Goal: Task Accomplishment & Management: Complete application form

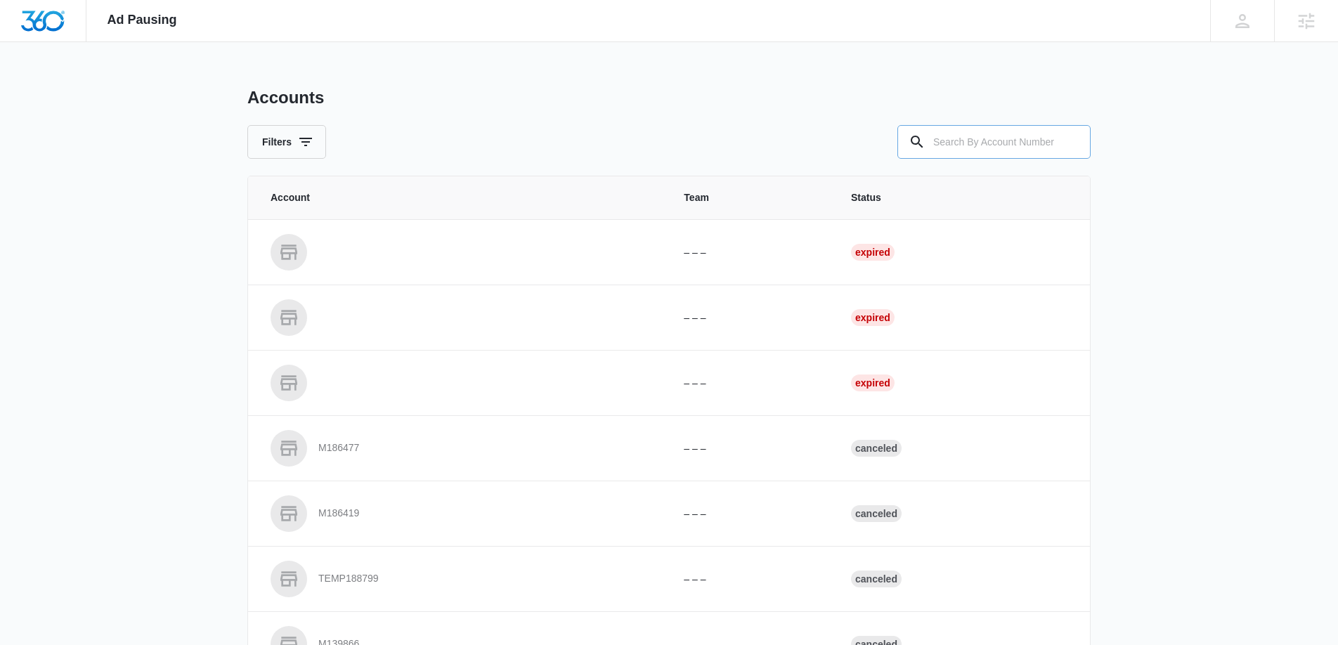
click at [1033, 143] on input "text" at bounding box center [993, 142] width 193 height 34
paste input "M185451"
type input "M185451"
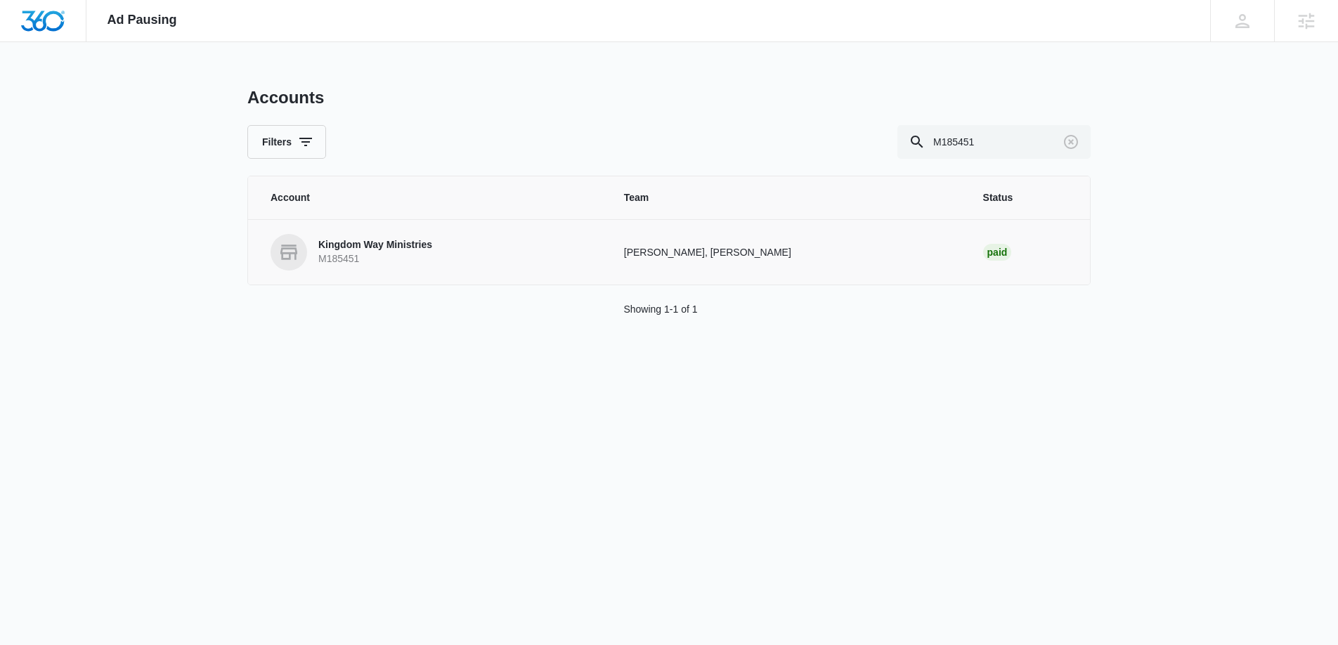
click at [377, 249] on p "Kingdom Way Ministries" at bounding box center [375, 245] width 114 height 14
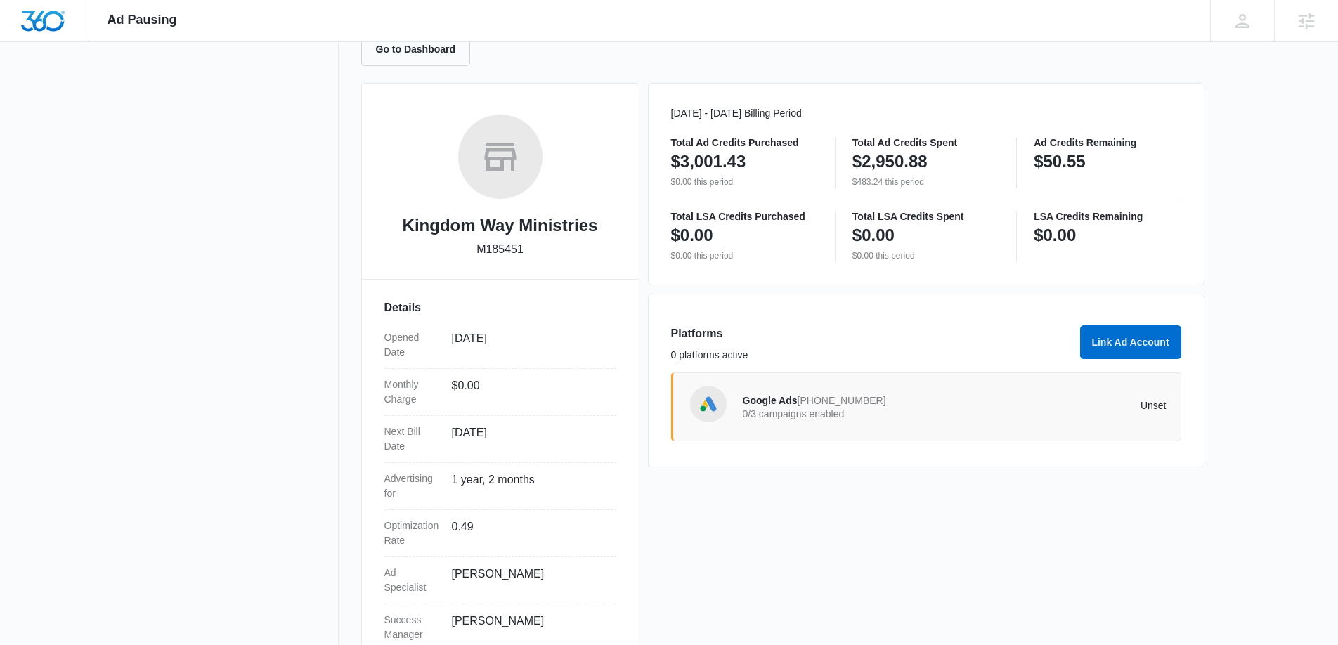
scroll to position [201, 0]
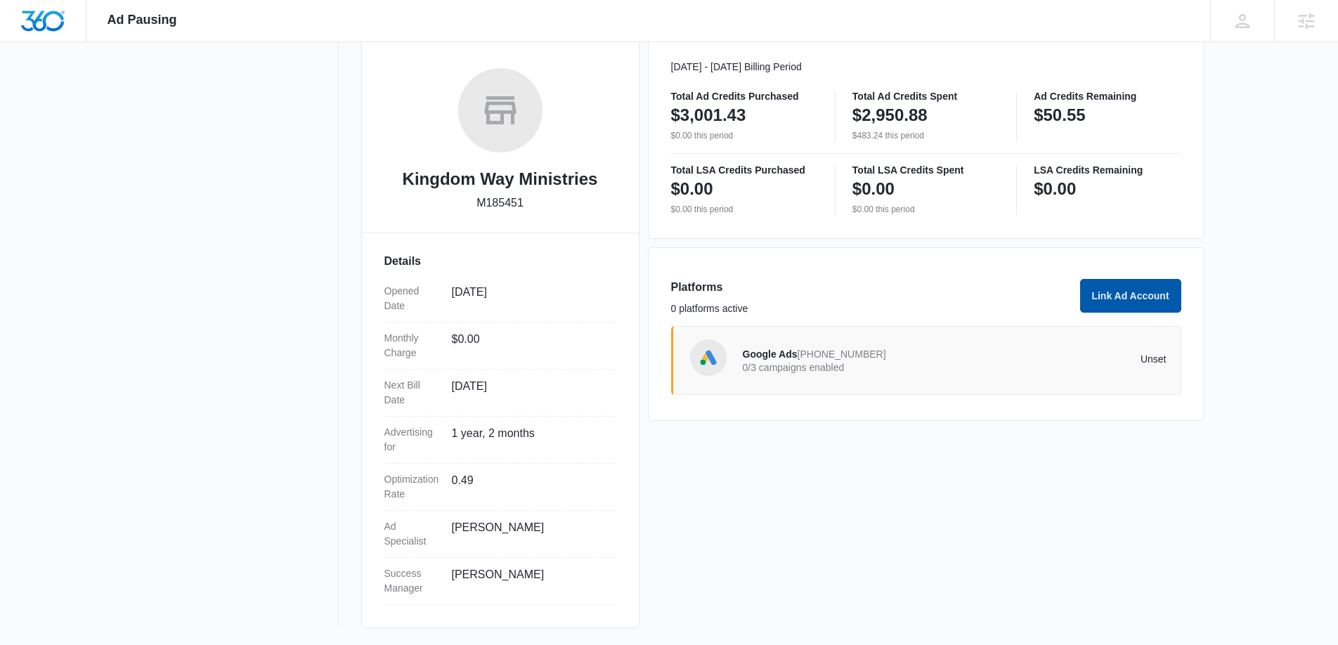
click at [1101, 299] on button "Link Ad Account" at bounding box center [1130, 296] width 101 height 34
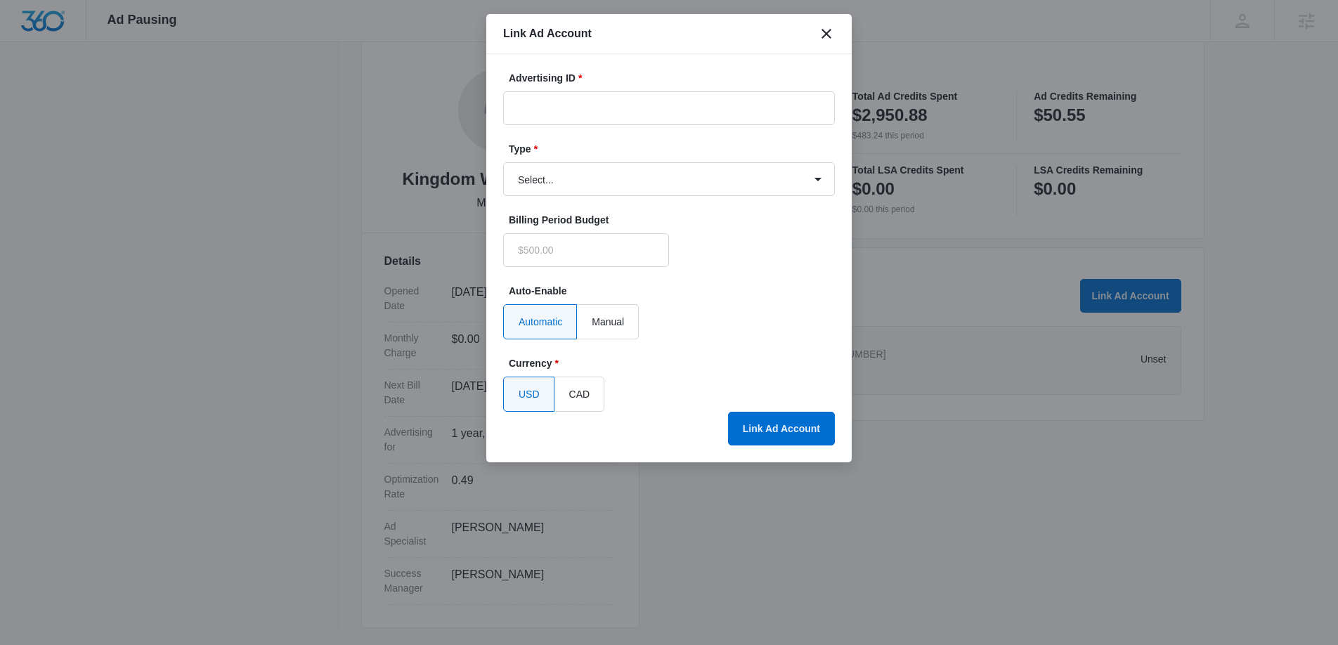
type input "$0.00"
click at [559, 108] on input "Advertising ID *" at bounding box center [669, 108] width 332 height 34
paste input "1644388473187748"
type input "1644388473187748"
click at [589, 179] on select "Select... Bing Ads Facebook Ads Google Ads" at bounding box center [669, 179] width 332 height 34
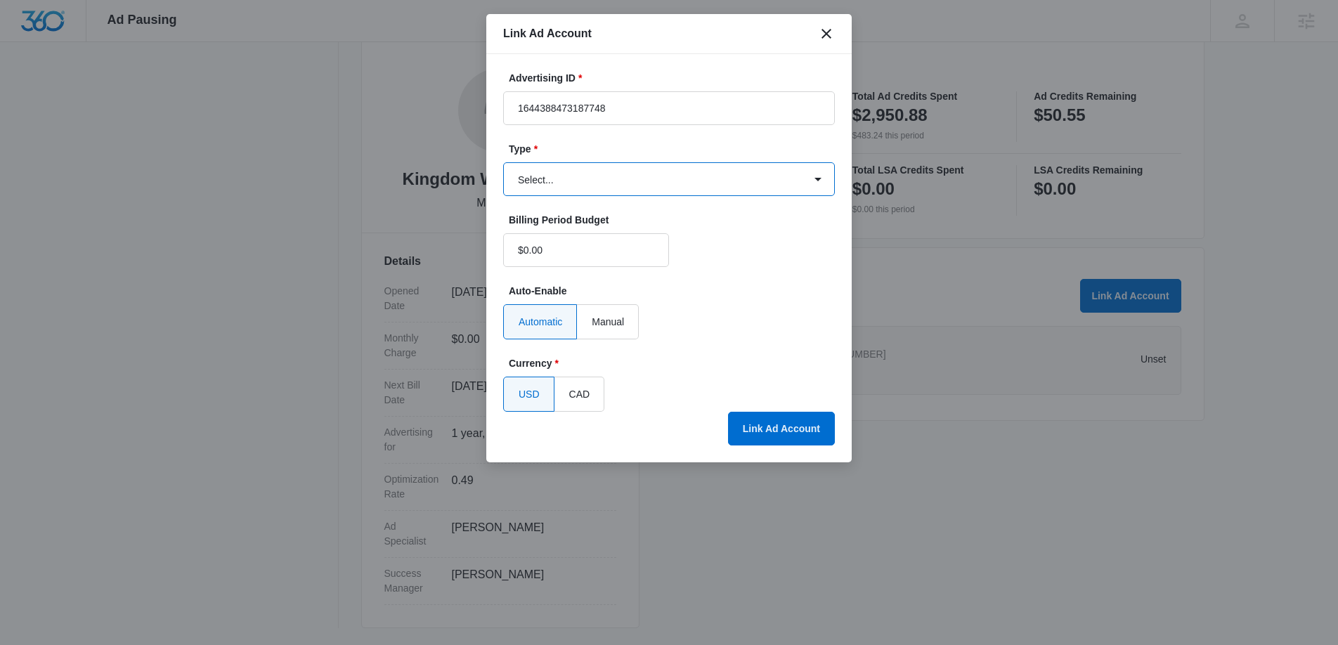
select select "facebook"
click at [503, 162] on select "Select... Bing Ads Facebook Ads Google Ads" at bounding box center [669, 179] width 332 height 34
click at [767, 421] on button "Link Ad Account" at bounding box center [781, 429] width 107 height 34
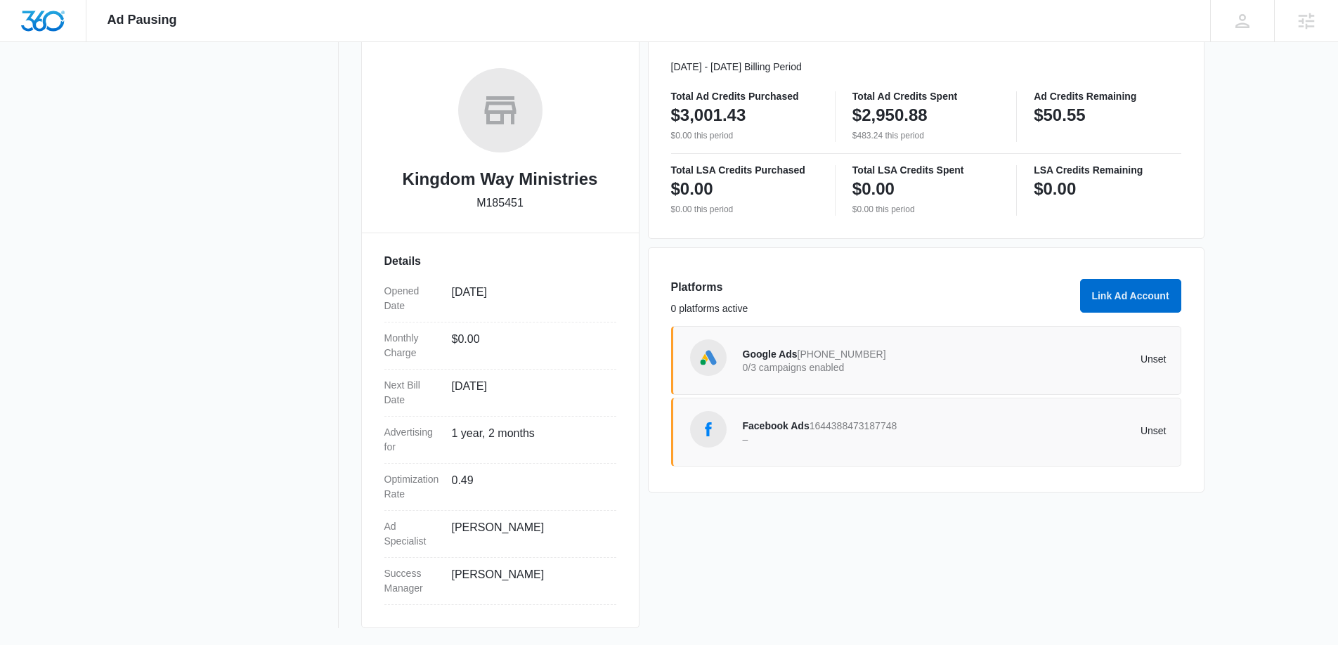
scroll to position [0, 0]
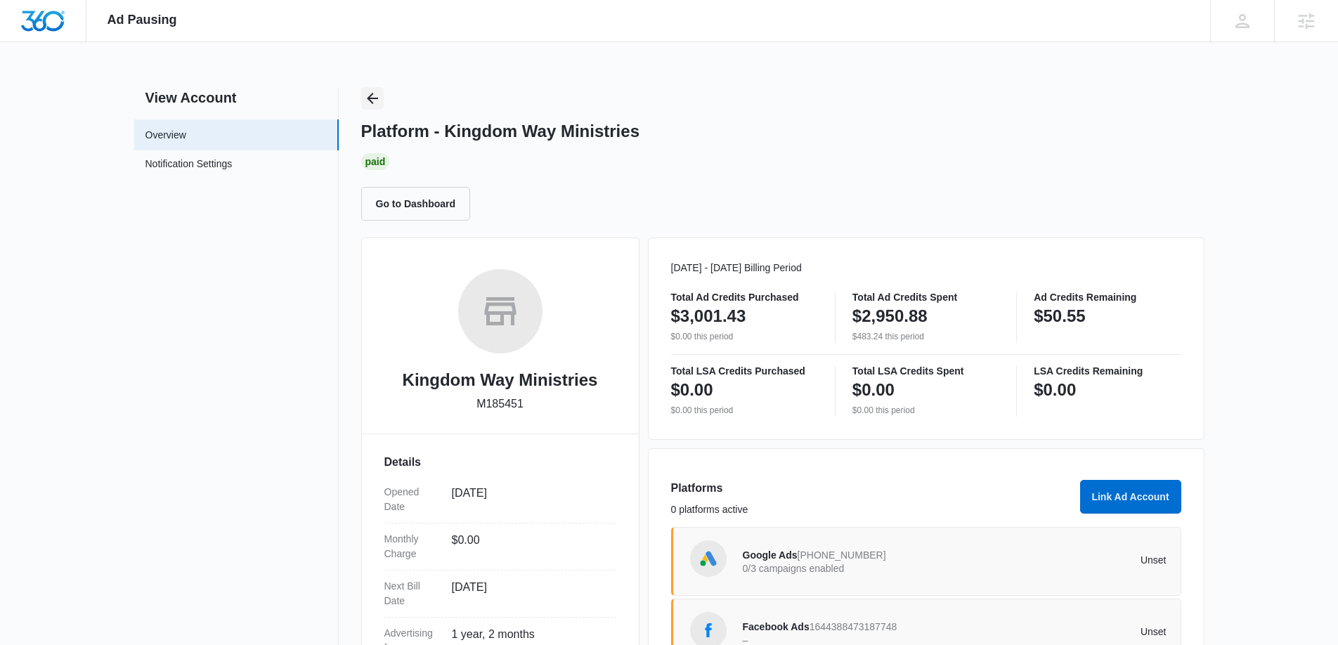
click at [375, 98] on icon "Back" at bounding box center [372, 98] width 11 height 11
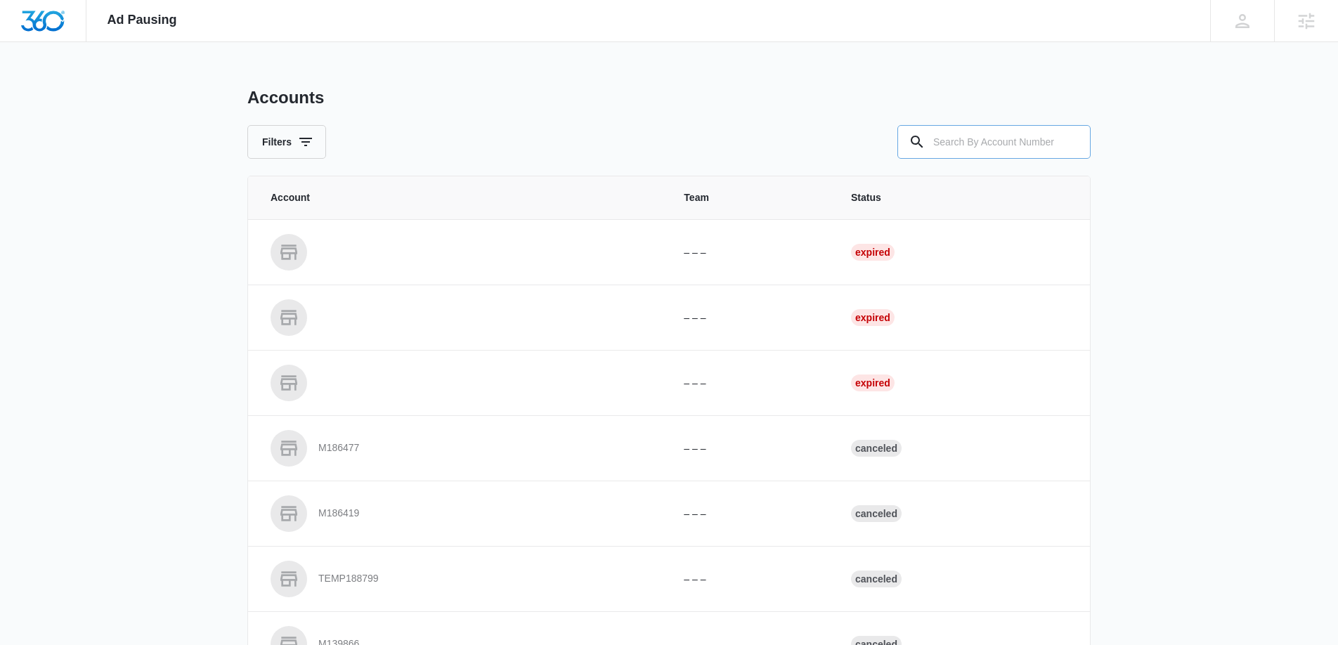
click at [980, 141] on input "text" at bounding box center [993, 142] width 193 height 34
paste input "M336229"
type input "M336229"
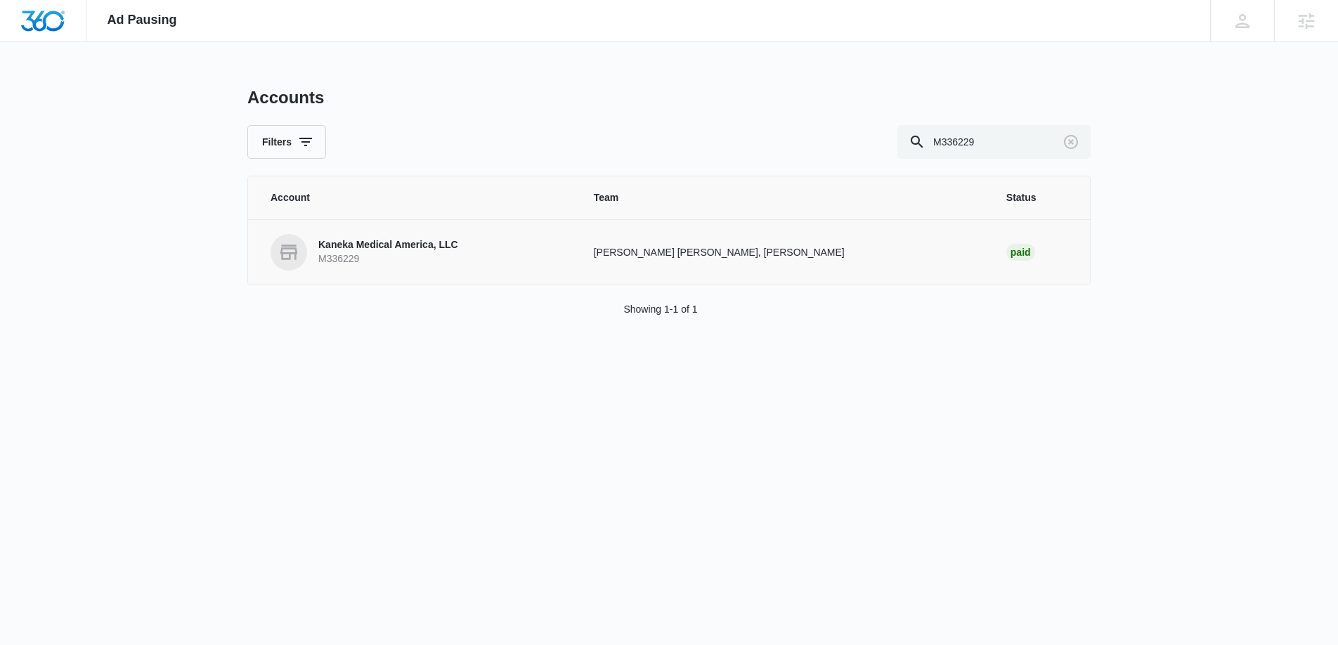
click at [419, 242] on p "Kaneka Medical America, LLC" at bounding box center [388, 245] width 140 height 14
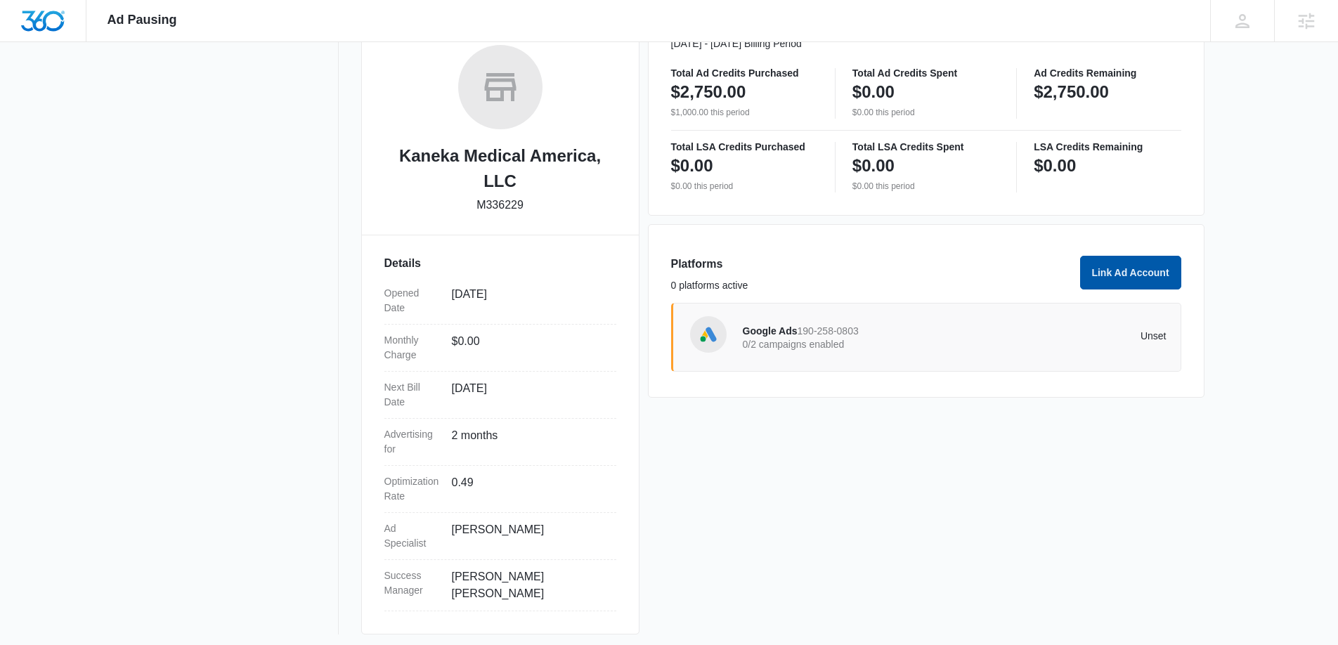
scroll to position [226, 0]
click at [1117, 268] on button "Link Ad Account" at bounding box center [1130, 271] width 101 height 34
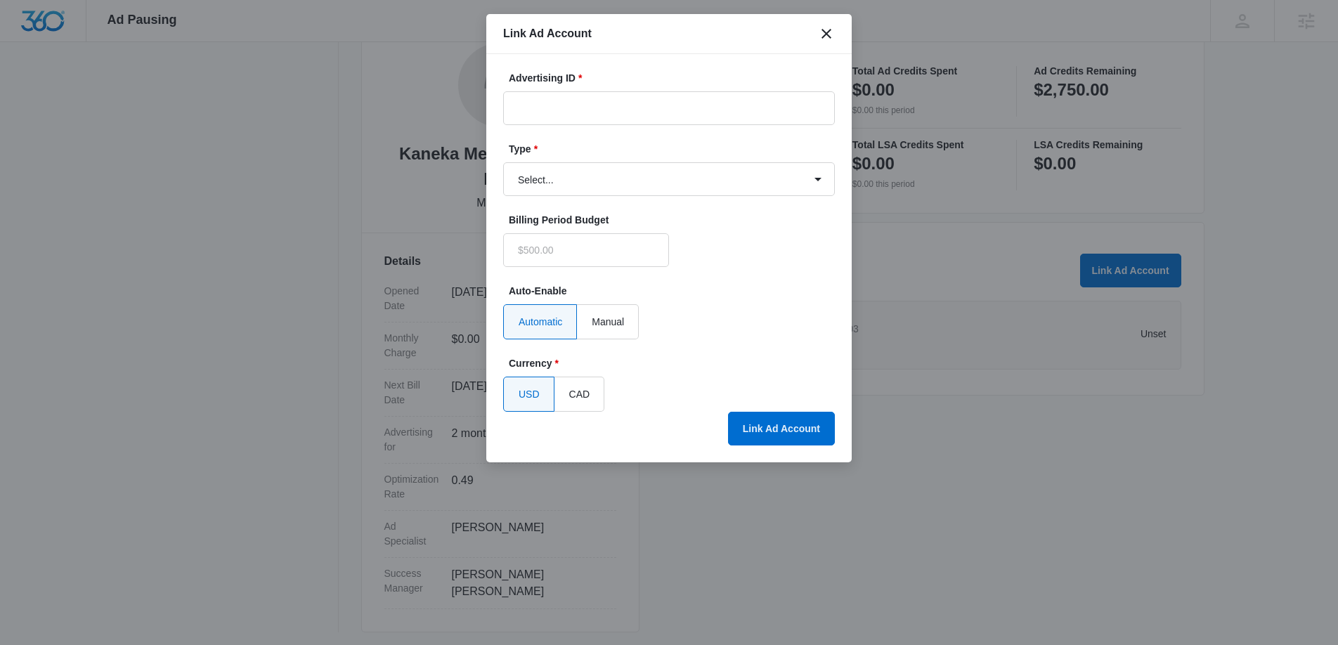
type input "$0.00"
click at [664, 108] on input "Advertising ID *" at bounding box center [669, 108] width 332 height 34
paste input "1144885980546061"
type input "1144885980546061"
click at [703, 176] on select "Select... Bing Ads Facebook Ads Google Ads" at bounding box center [669, 179] width 332 height 34
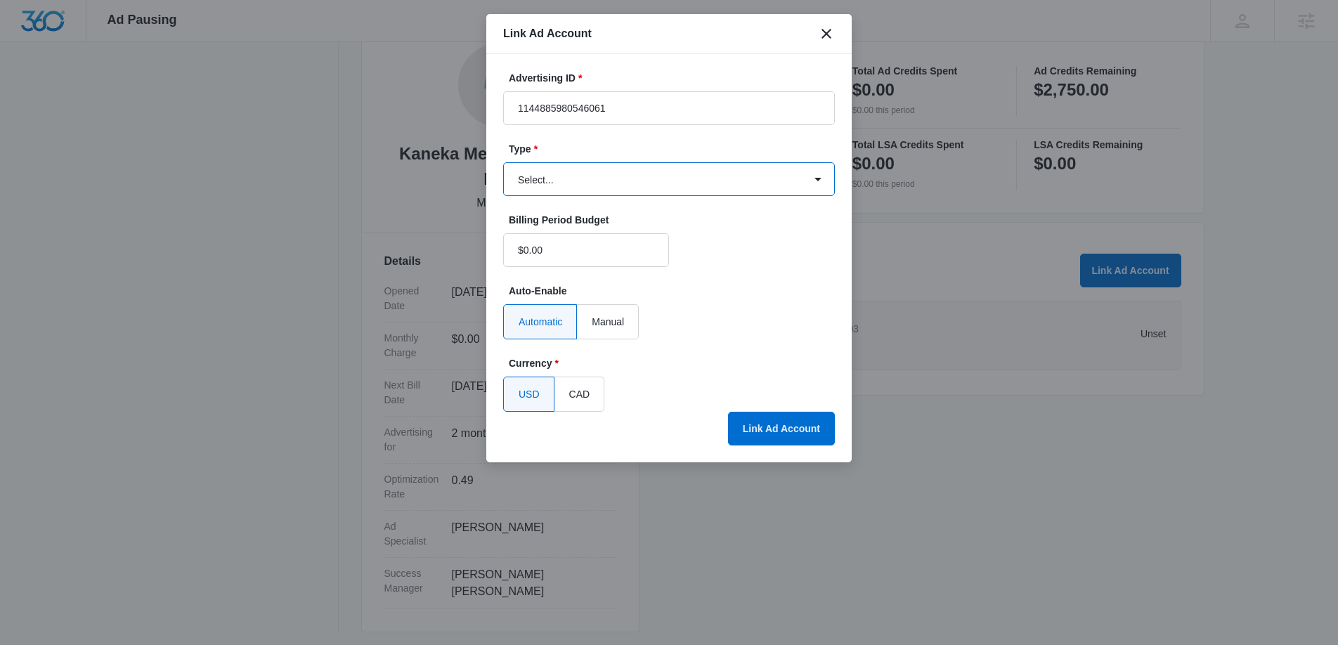
select select "facebook"
click at [503, 162] on select "Select... Bing Ads Facebook Ads Google Ads" at bounding box center [669, 179] width 332 height 34
click at [765, 425] on button "Link Ad Account" at bounding box center [781, 429] width 107 height 34
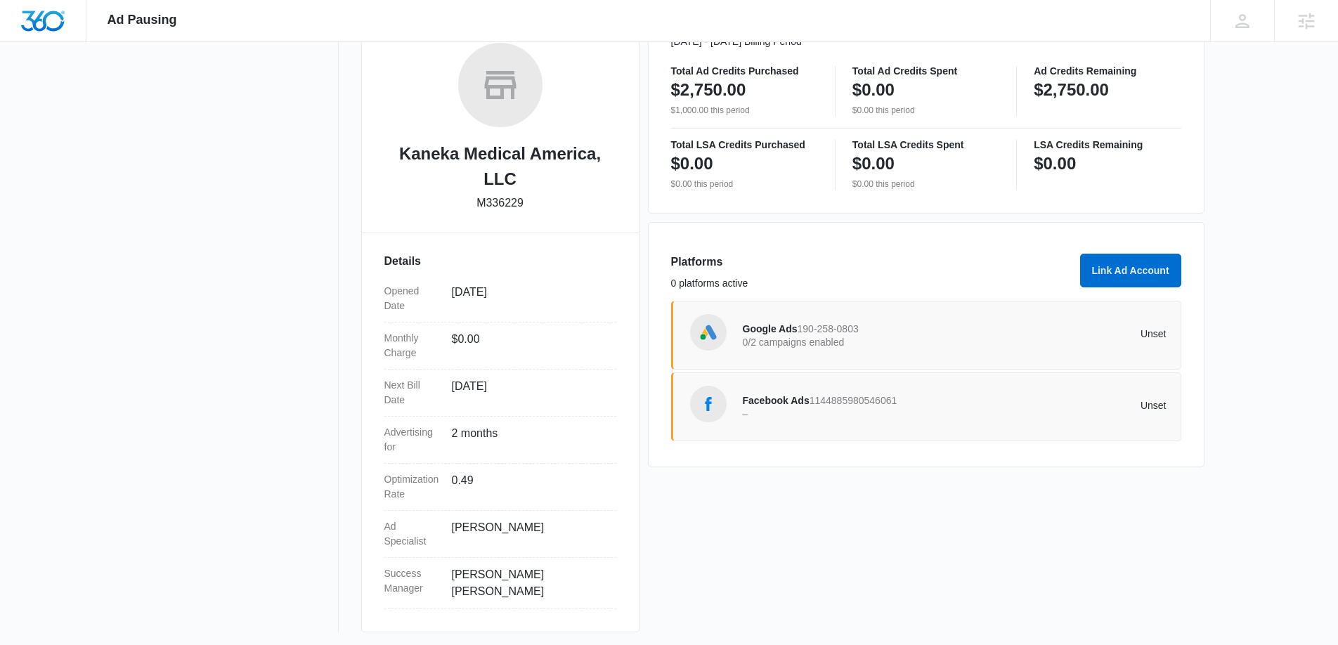
scroll to position [0, 0]
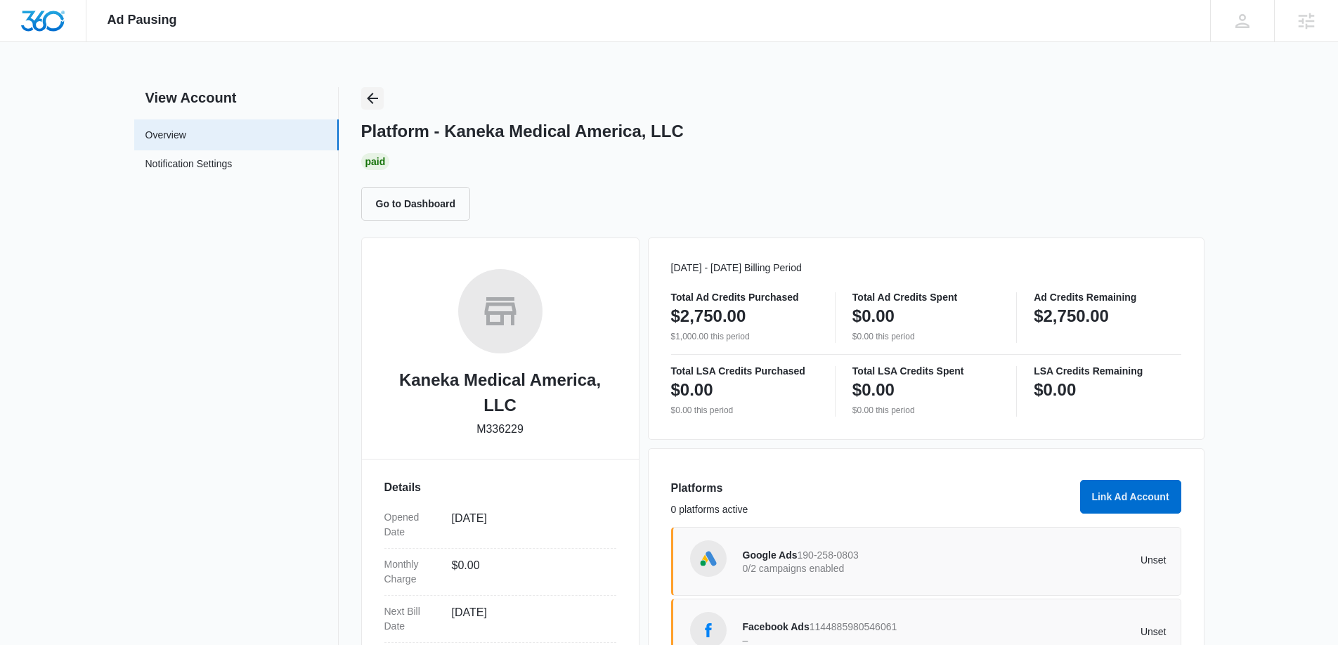
click at [374, 93] on icon "Back" at bounding box center [372, 98] width 17 height 17
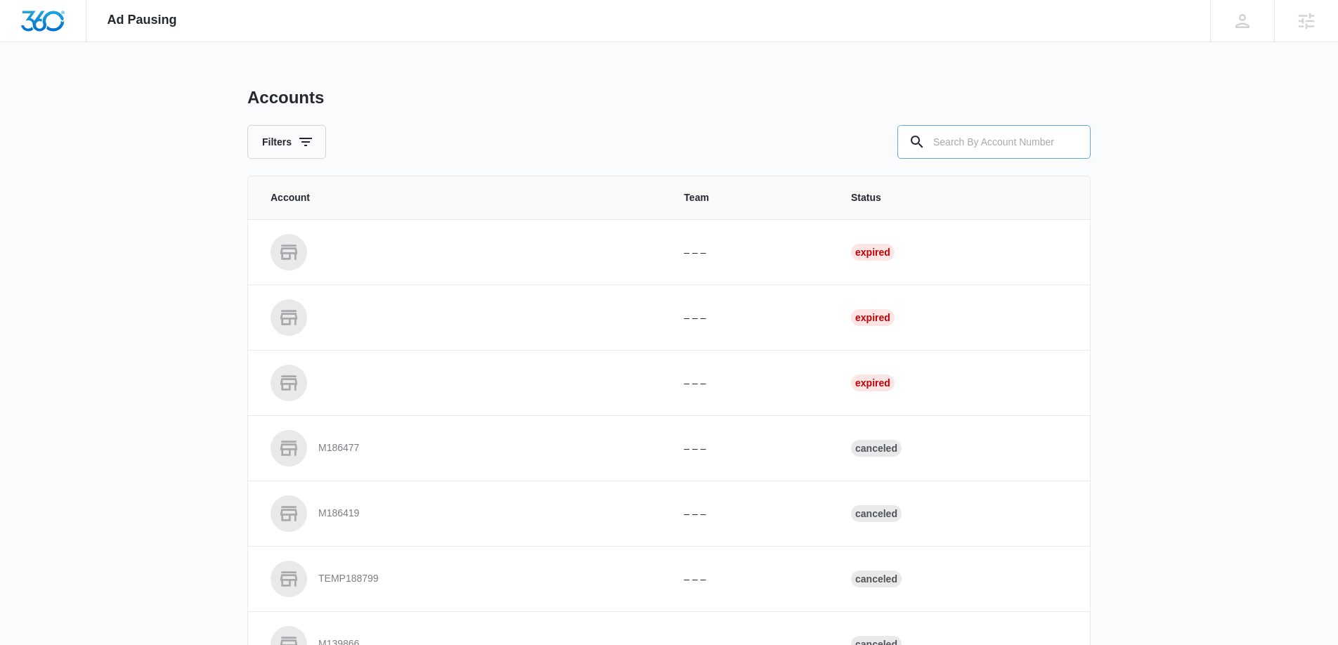
click at [997, 141] on input "text" at bounding box center [993, 142] width 193 height 34
paste input "M111360"
type input "M111360"
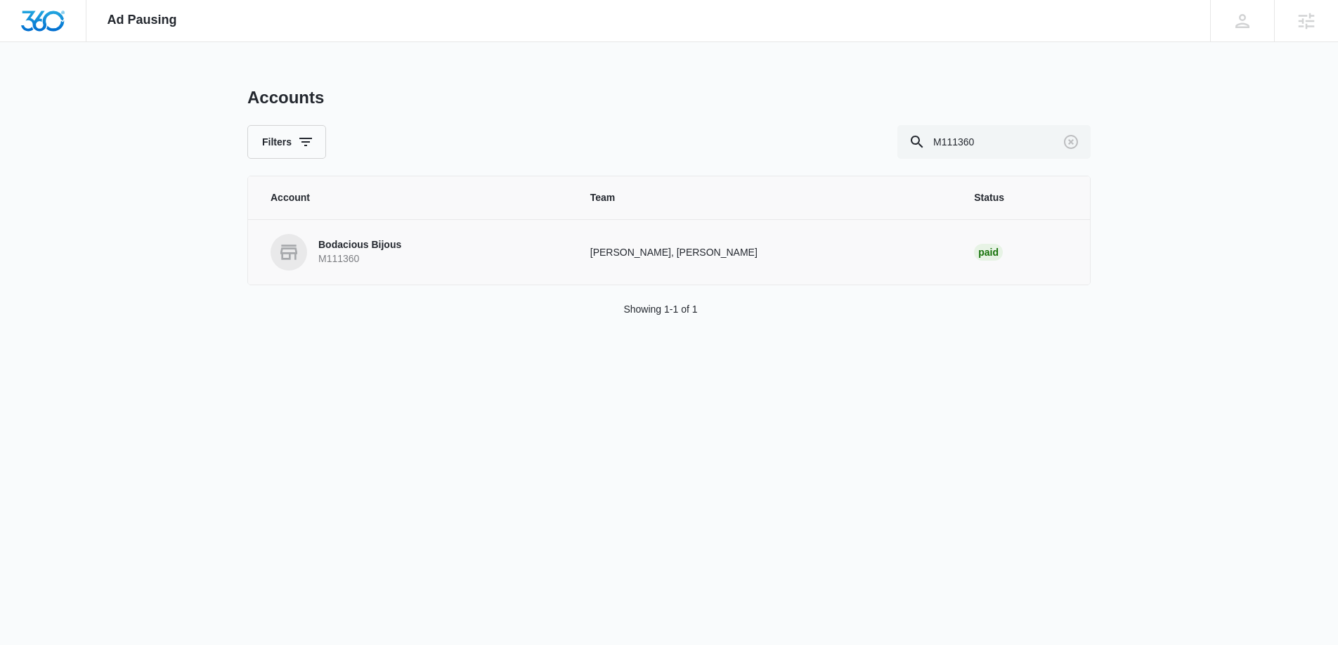
click at [380, 254] on p "M111360" at bounding box center [359, 259] width 83 height 14
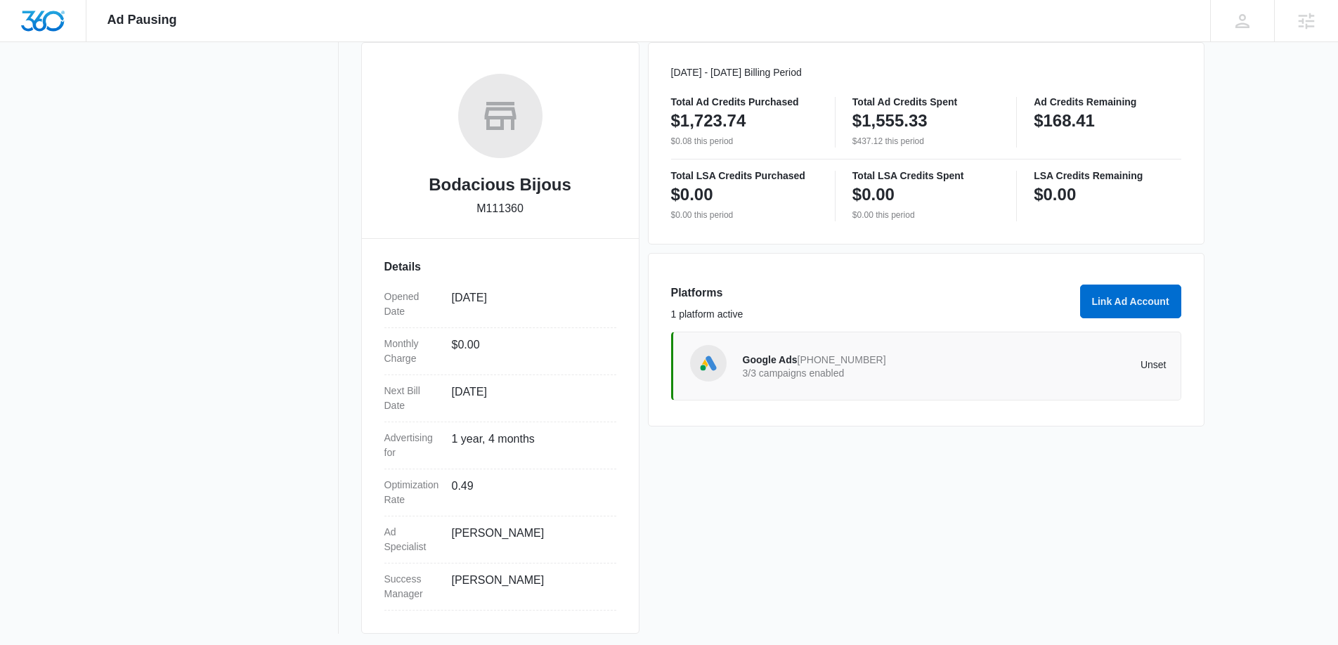
scroll to position [201, 0]
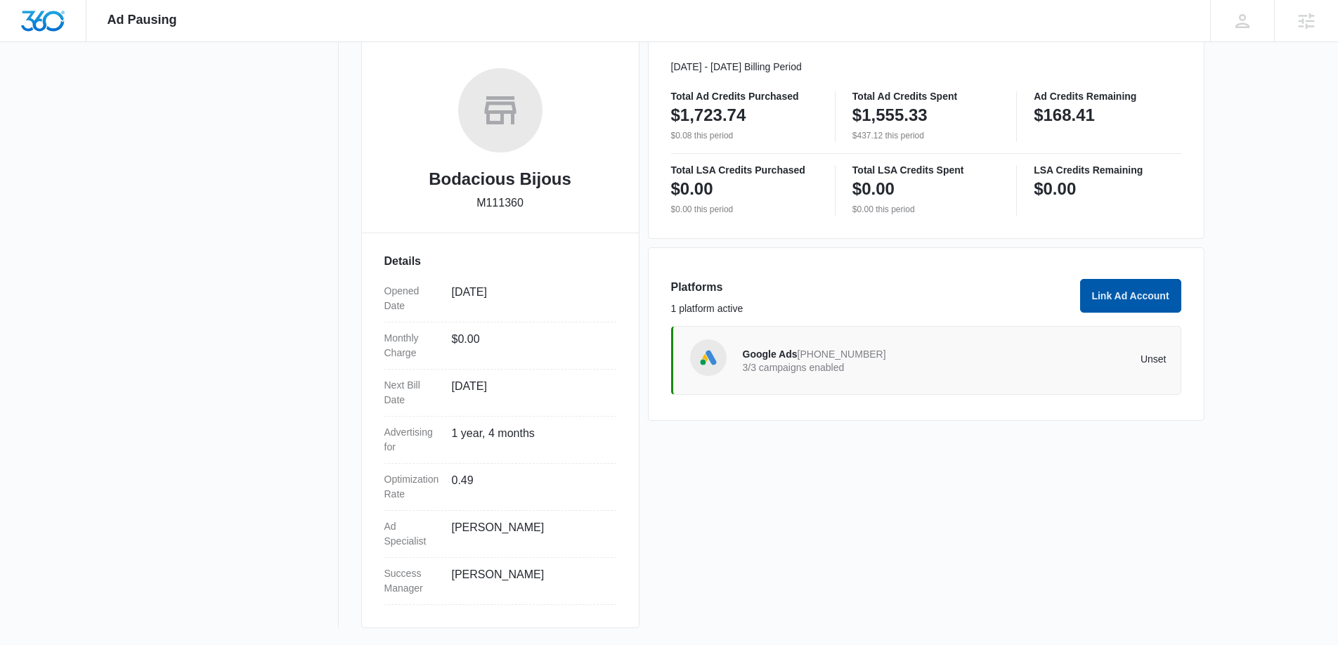
click at [1129, 290] on button "Link Ad Account" at bounding box center [1130, 296] width 101 height 34
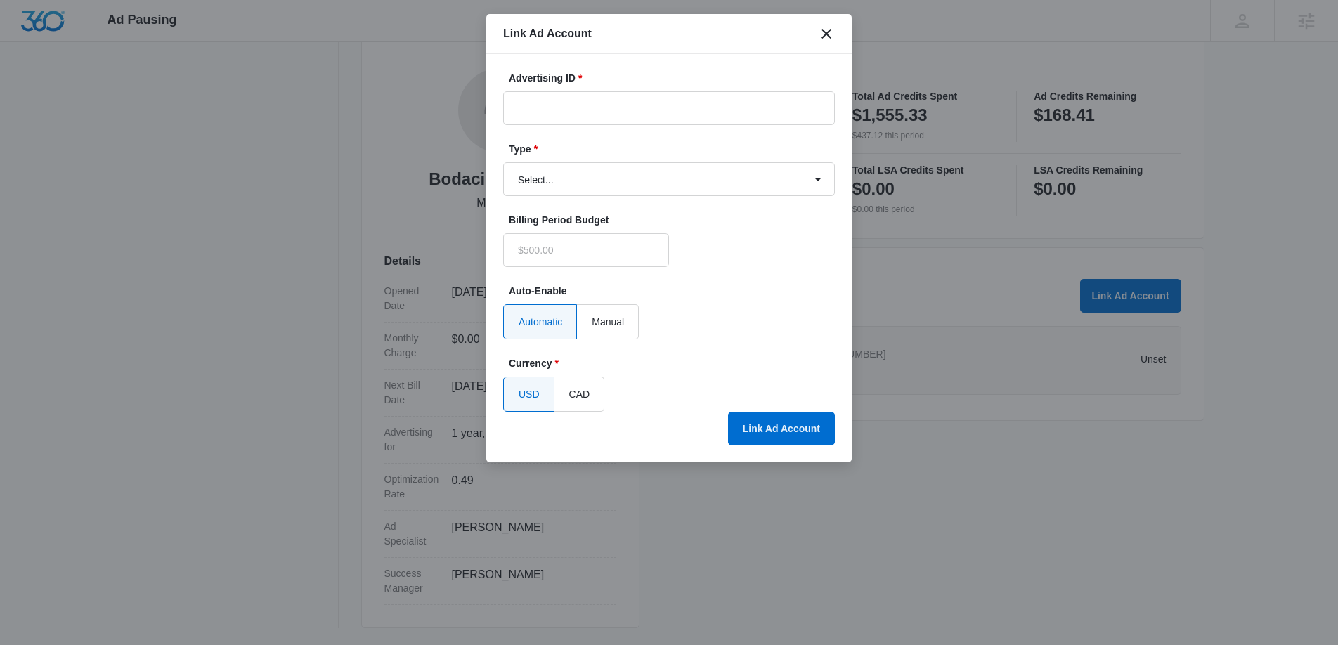
type input "$0.00"
click at [543, 108] on input "Advertising ID *" at bounding box center [669, 108] width 332 height 34
paste input "818310138036033"
click at [540, 110] on input "818310138036033" at bounding box center [669, 108] width 332 height 34
click at [672, 112] on input "818310138036033" at bounding box center [669, 108] width 332 height 34
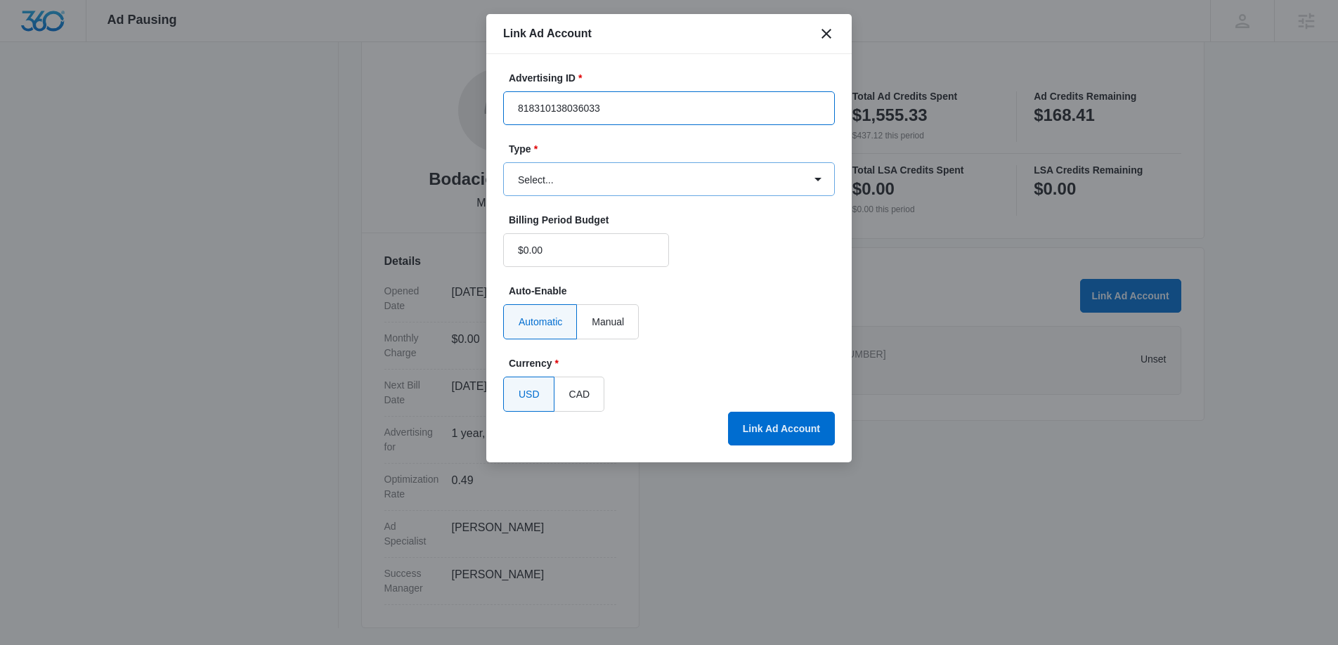
type input "818310138036033"
click at [661, 173] on select "Select... Bing Ads Facebook Ads Google Ads" at bounding box center [669, 179] width 332 height 34
select select "facebook"
click at [503, 162] on select "Select... Bing Ads Facebook Ads Google Ads" at bounding box center [669, 179] width 332 height 34
click at [802, 431] on button "Link Ad Account" at bounding box center [781, 429] width 107 height 34
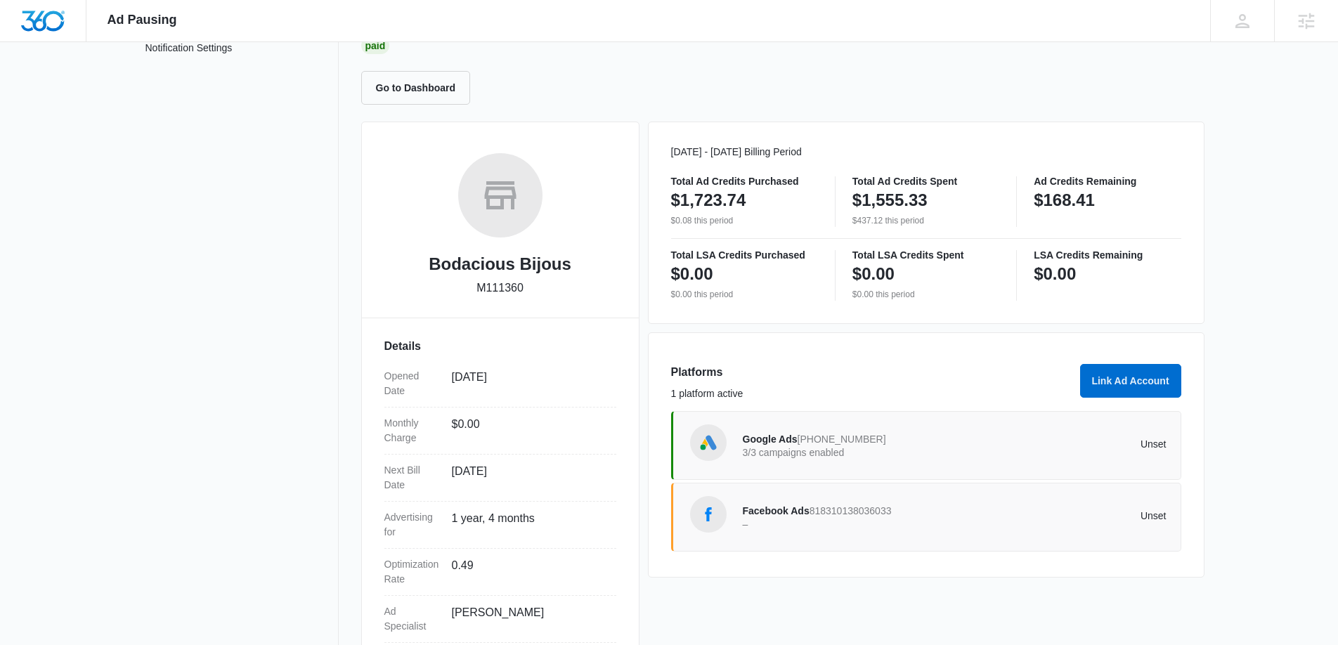
scroll to position [0, 0]
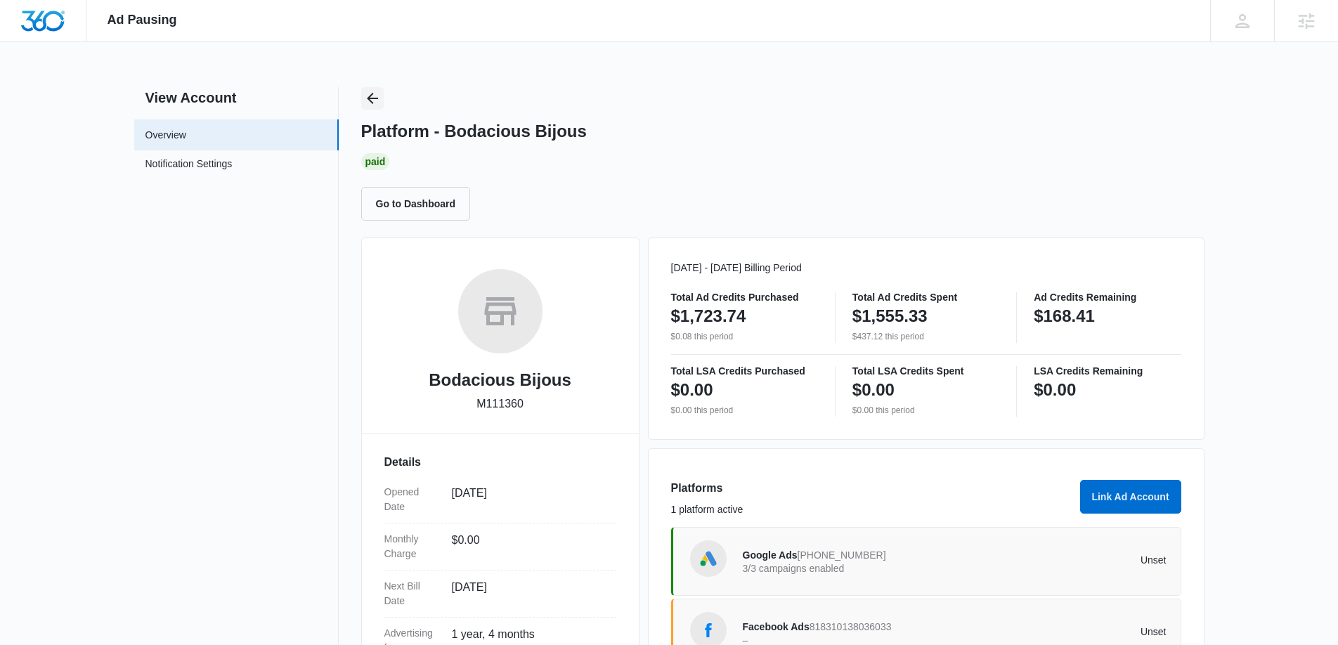
click at [370, 97] on icon "Back" at bounding box center [372, 98] width 11 height 11
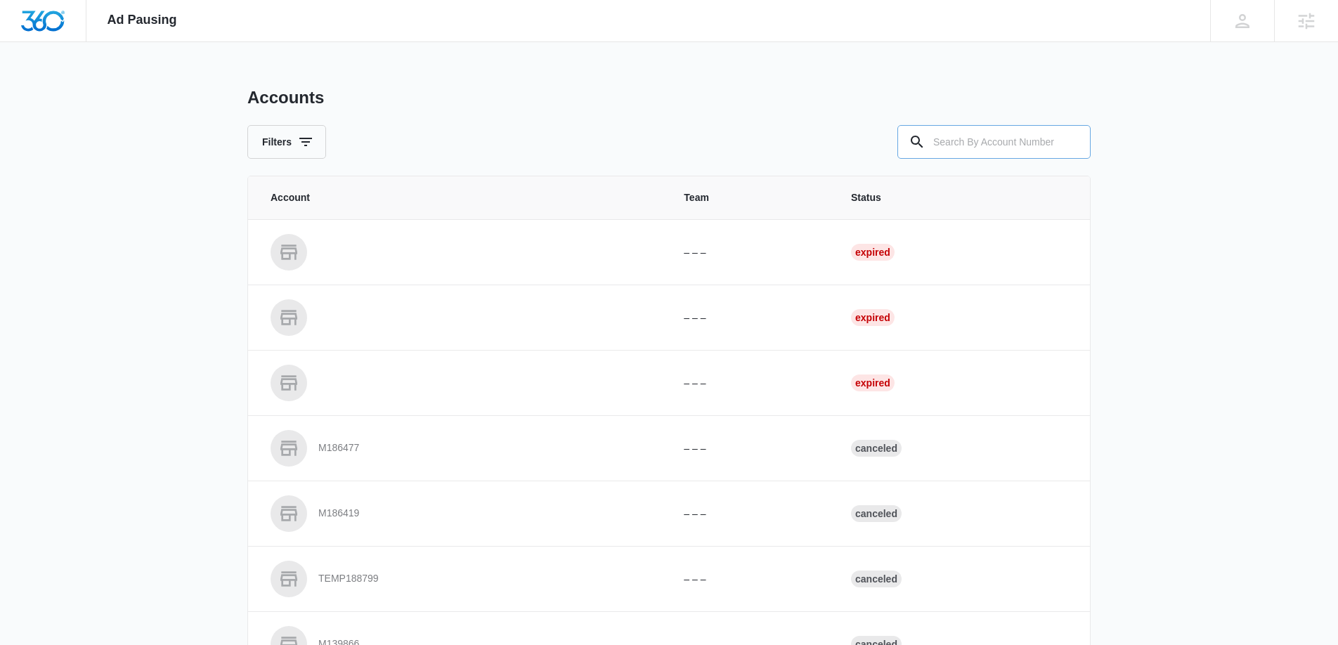
click at [973, 138] on input "text" at bounding box center [993, 142] width 193 height 34
paste input "M333174"
type input "M333174"
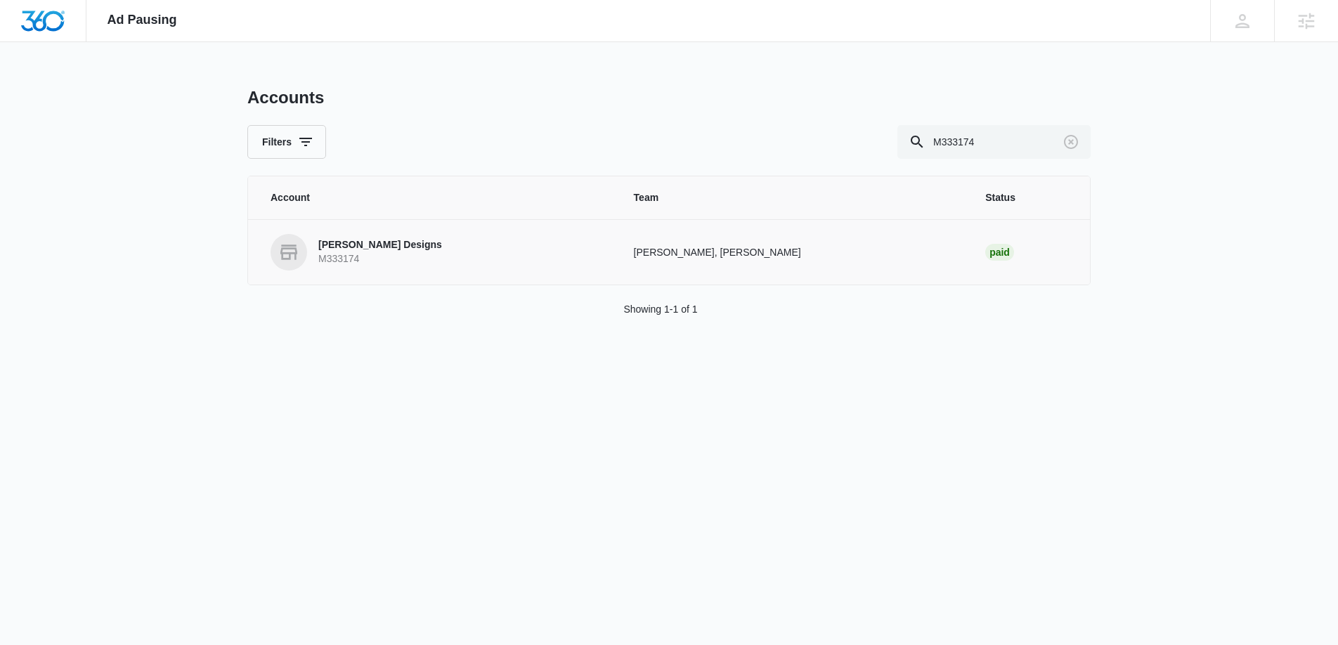
click at [367, 252] on p "M333174" at bounding box center [380, 259] width 124 height 14
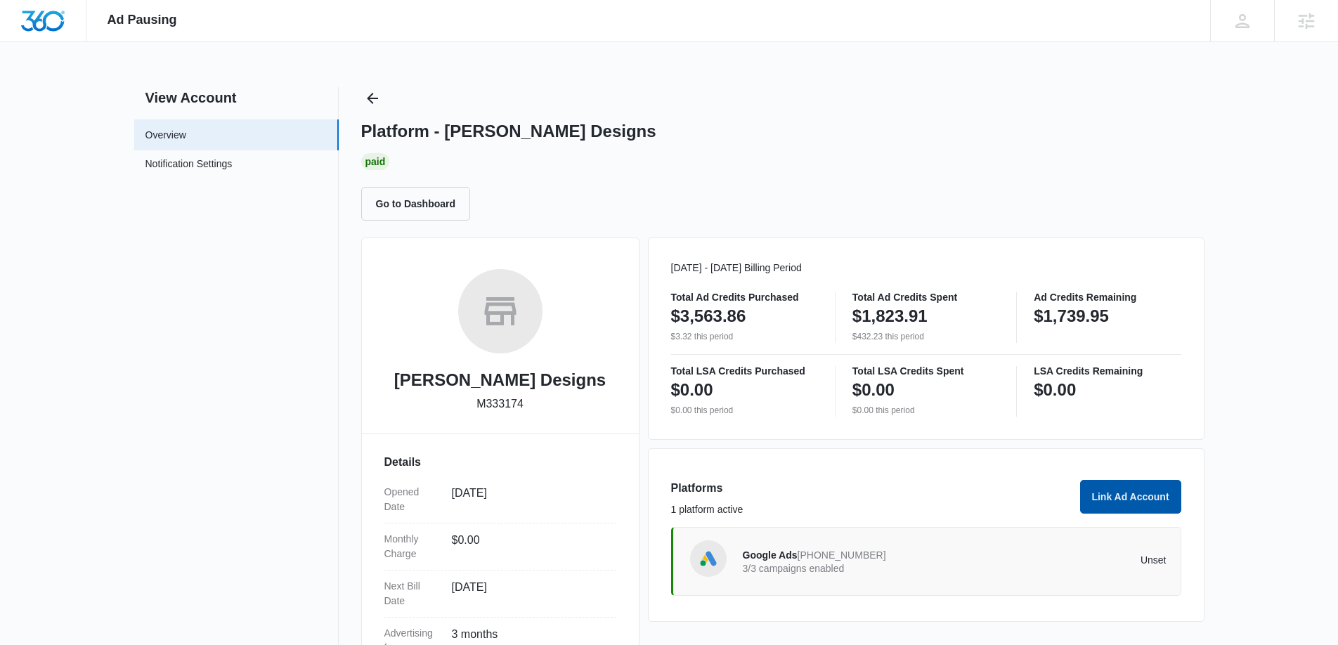
click at [1131, 498] on button "Link Ad Account" at bounding box center [1130, 497] width 101 height 34
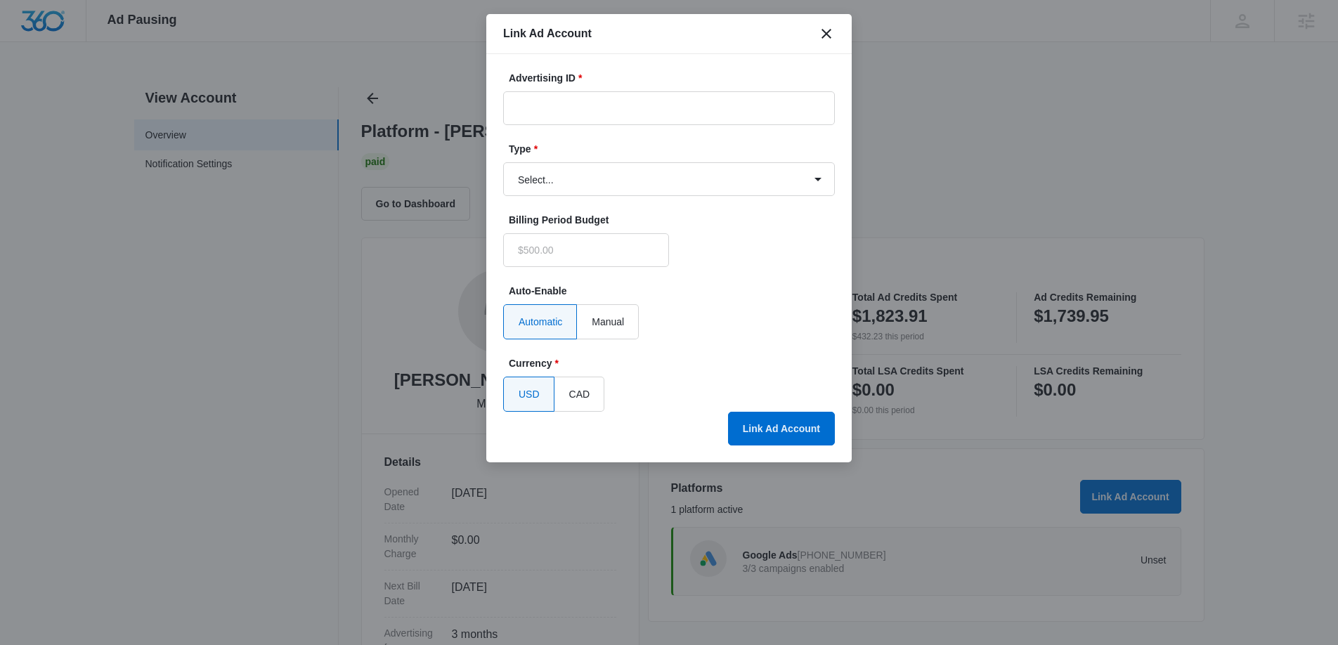
type input "$0.00"
click at [532, 103] on input "Advertising ID *" at bounding box center [669, 108] width 332 height 34
paste input "2295880634184772"
type input "2295880634184772"
click at [562, 187] on select "Select... Bing Ads Facebook Ads Google Ads" at bounding box center [669, 179] width 332 height 34
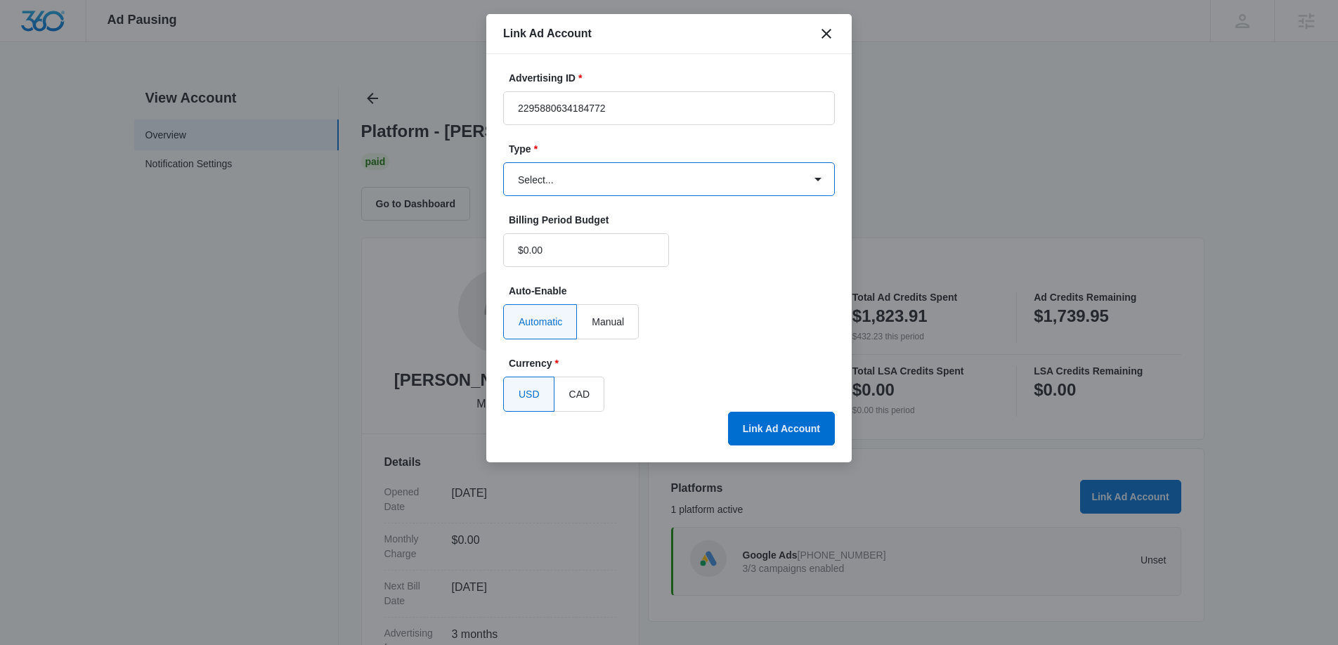
select select "facebook"
click at [503, 162] on select "Select... Bing Ads Facebook Ads Google Ads" at bounding box center [669, 179] width 332 height 34
click at [790, 428] on button "Link Ad Account" at bounding box center [781, 429] width 107 height 34
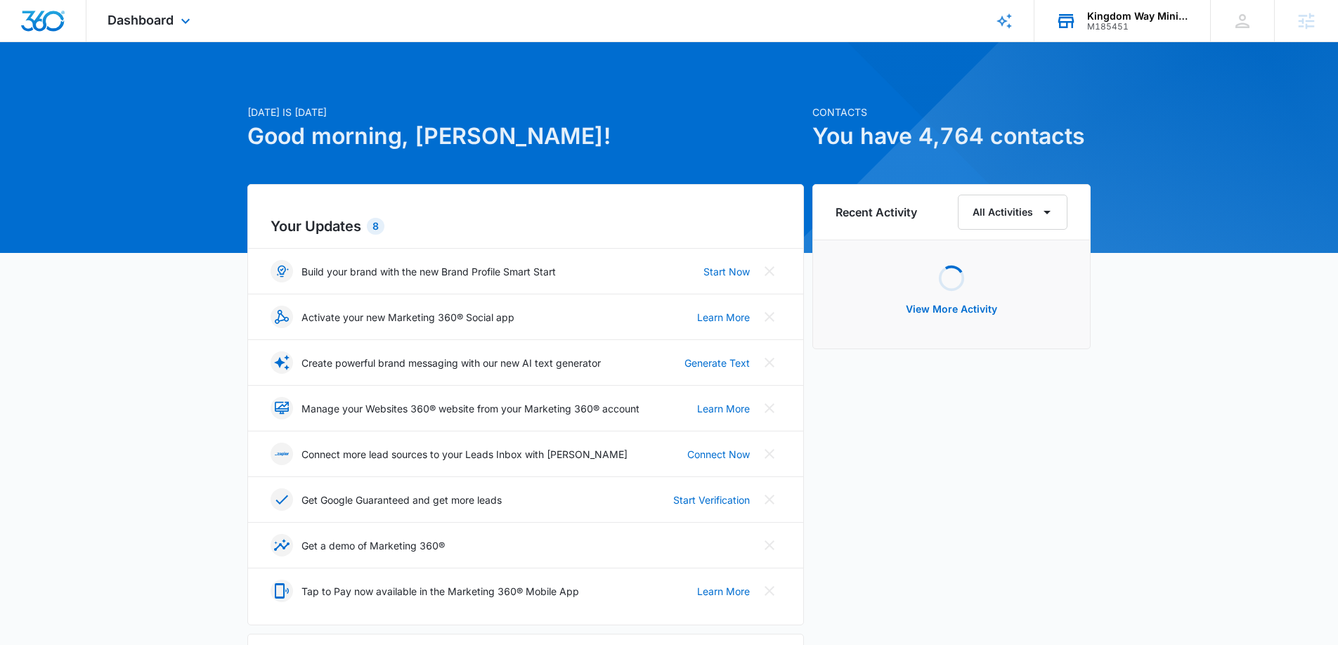
click at [1169, 20] on div "Kingdom Way Ministries" at bounding box center [1138, 16] width 103 height 11
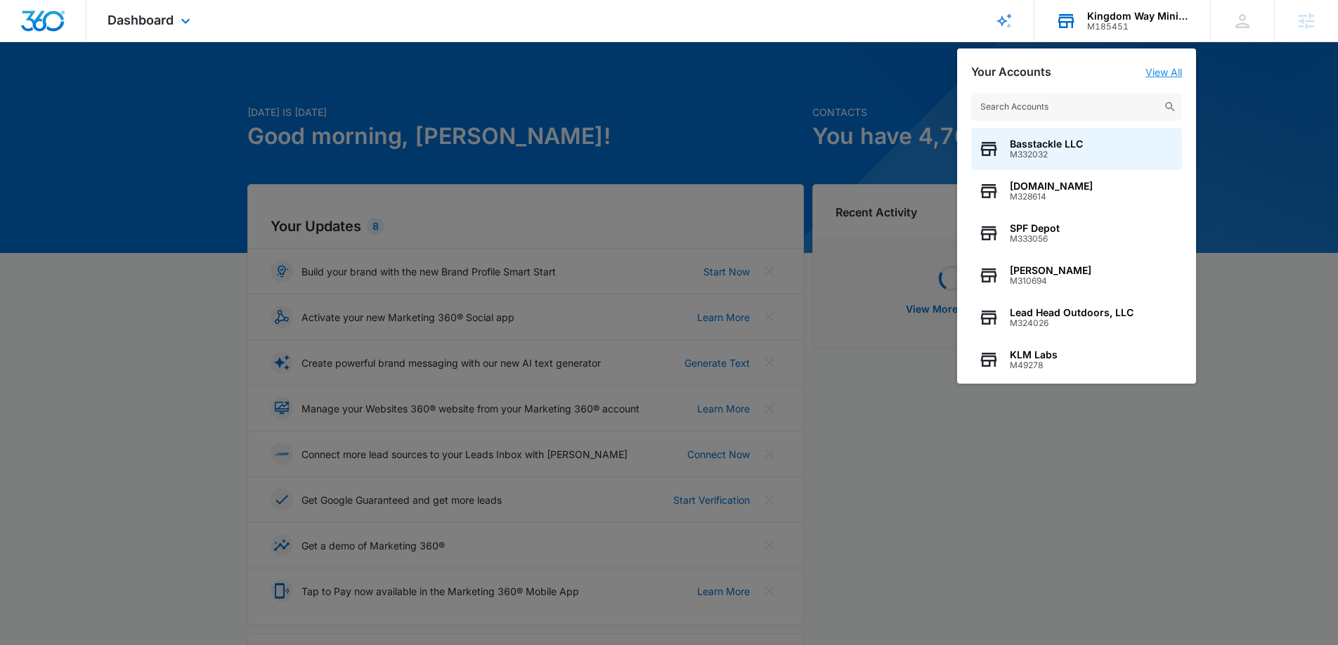
click at [1157, 68] on link "View All" at bounding box center [1163, 72] width 37 height 12
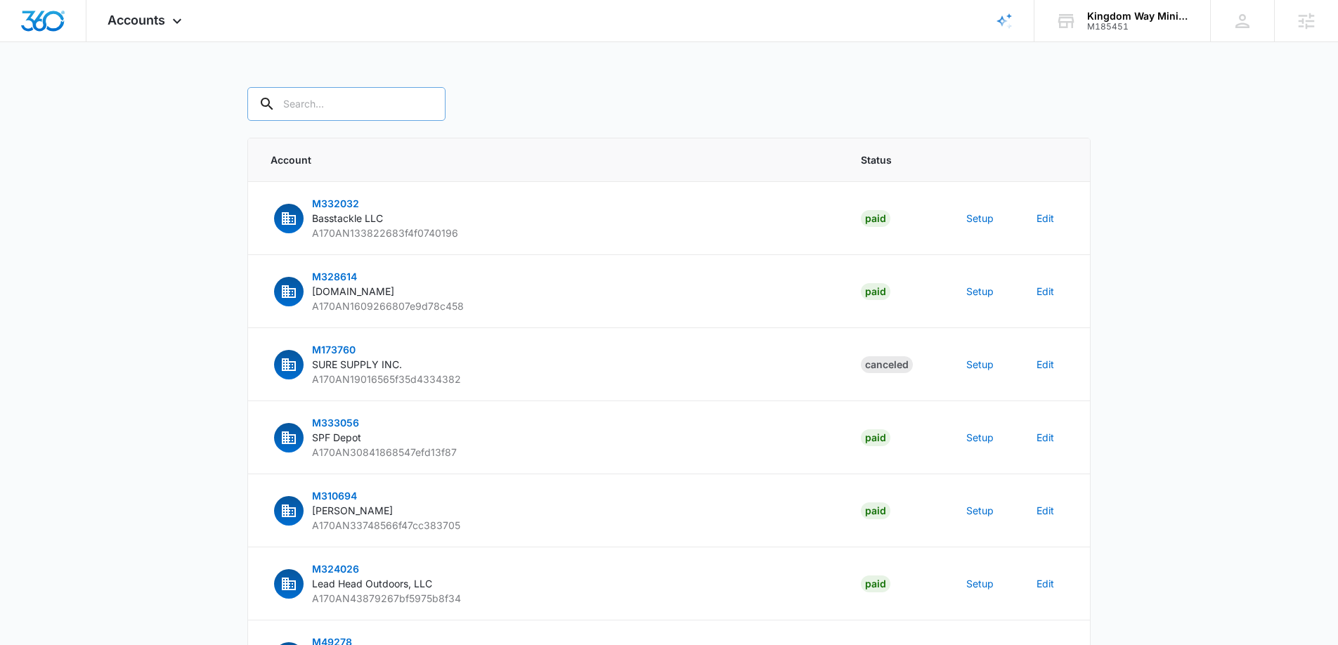
click at [306, 103] on input "text" at bounding box center [346, 104] width 198 height 34
paste input "M185451"
type input "M185451"
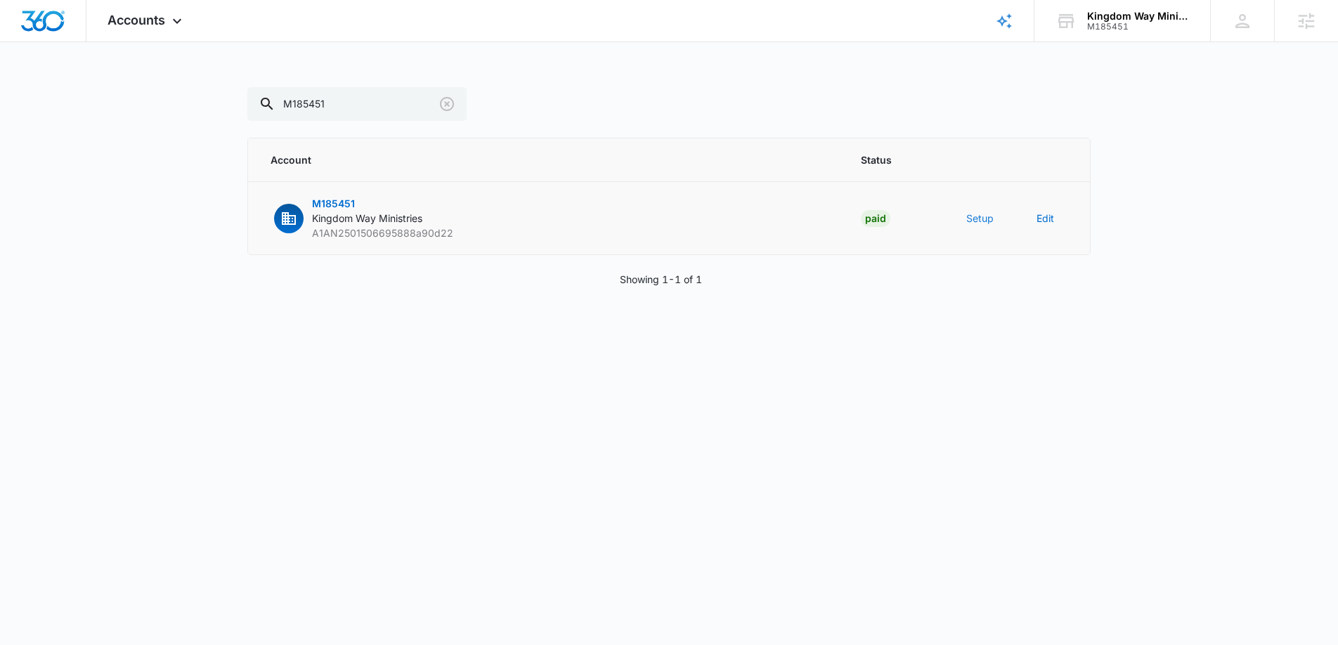
click at [982, 214] on button "Setup" at bounding box center [979, 218] width 27 height 15
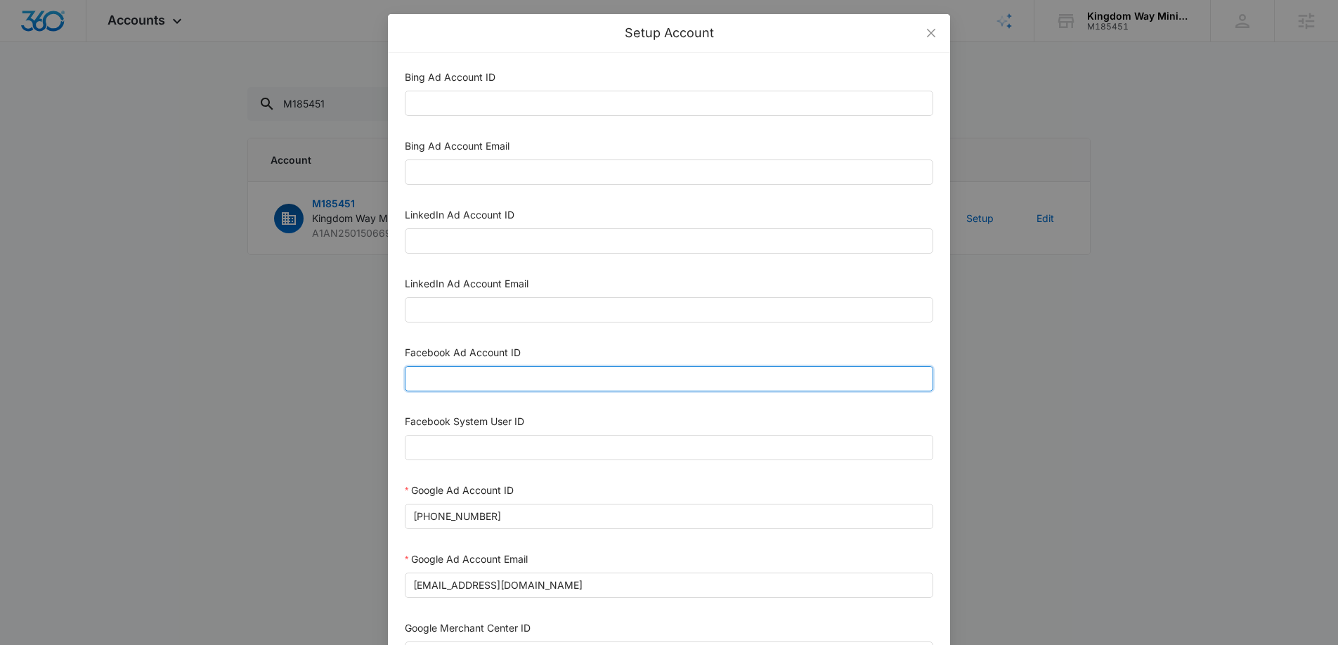
click at [503, 377] on input "Facebook Ad Account ID" at bounding box center [669, 378] width 528 height 25
paste input "1644388473187748"
type input "1644388473187748"
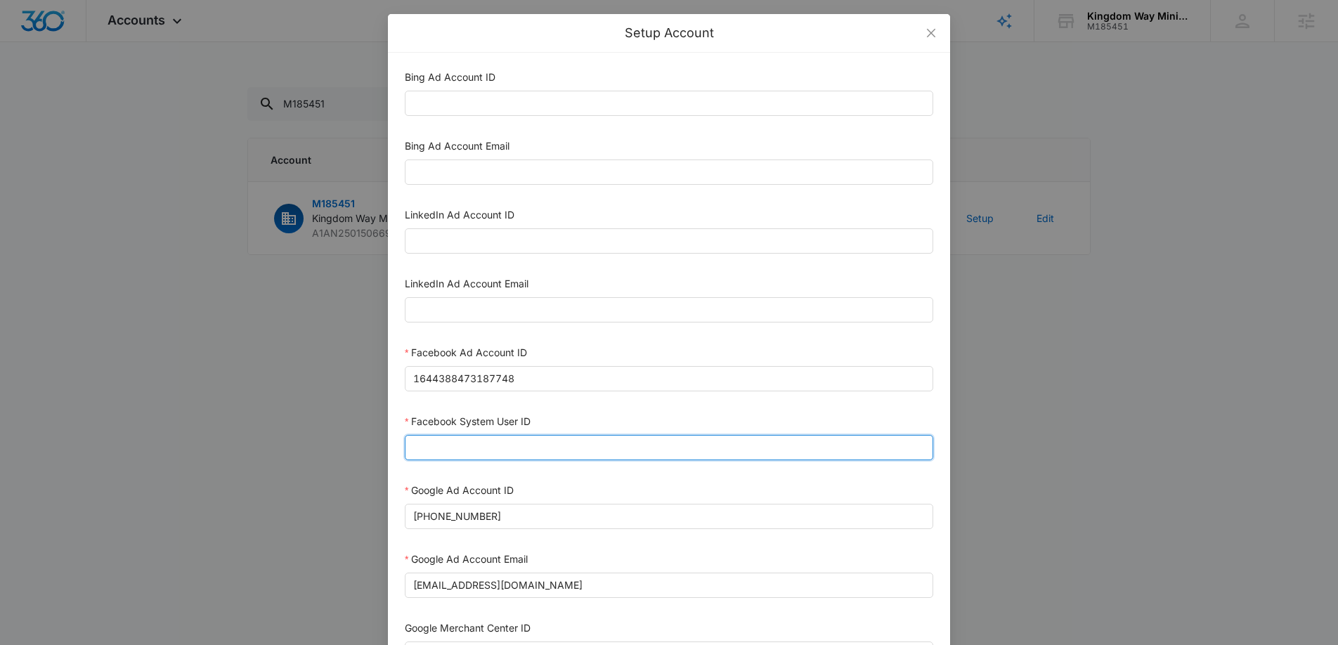
click at [596, 443] on input "Facebook System User ID" at bounding box center [669, 447] width 528 height 25
paste input "1023954259108897"
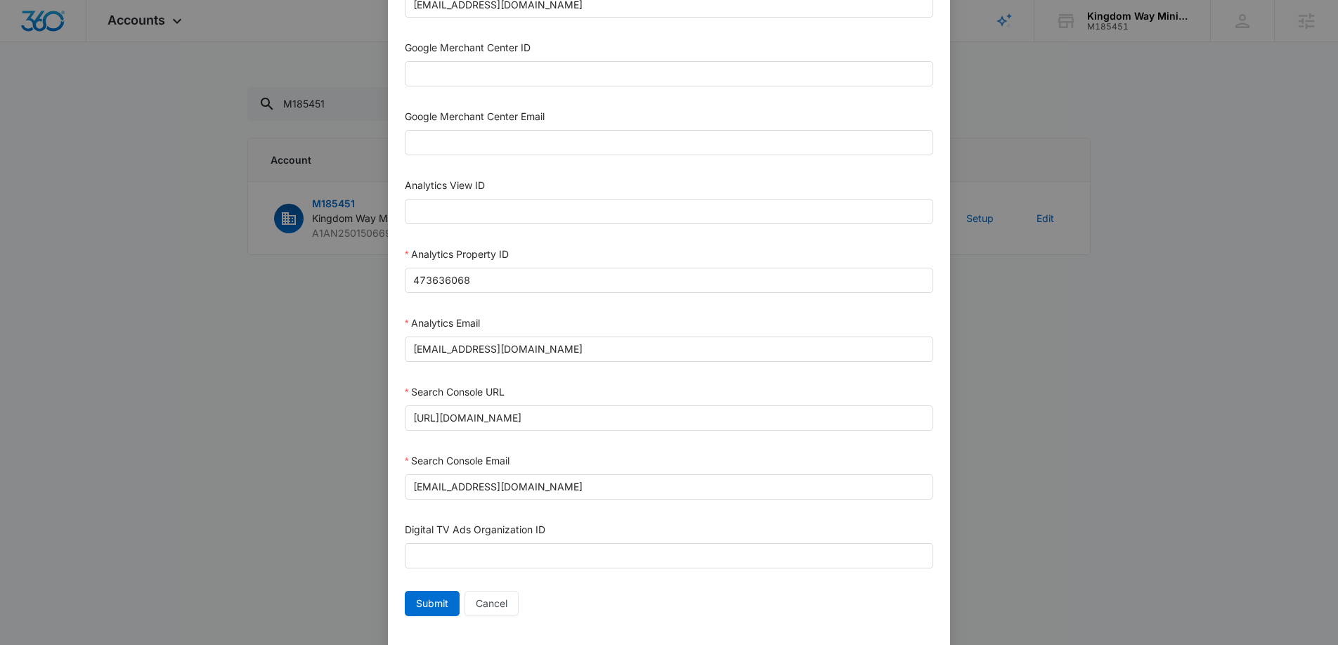
scroll to position [608, 0]
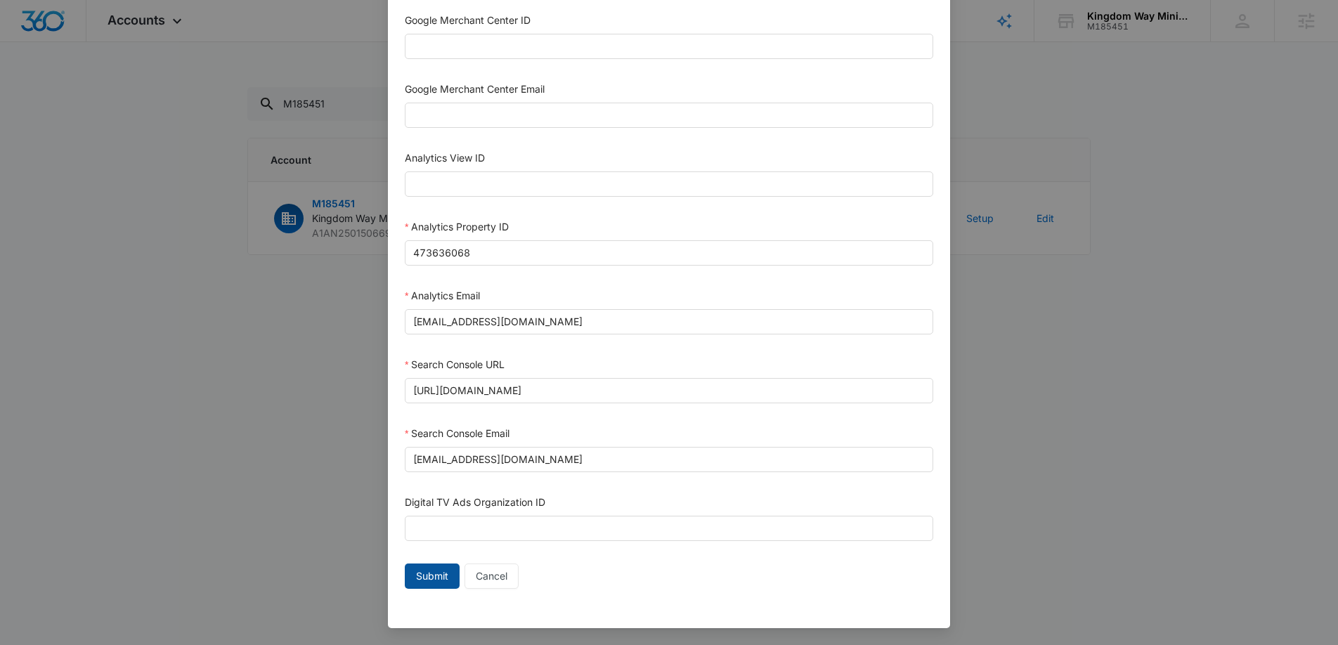
type input "1023954259108897"
click at [429, 579] on span "Submit" at bounding box center [432, 576] width 32 height 15
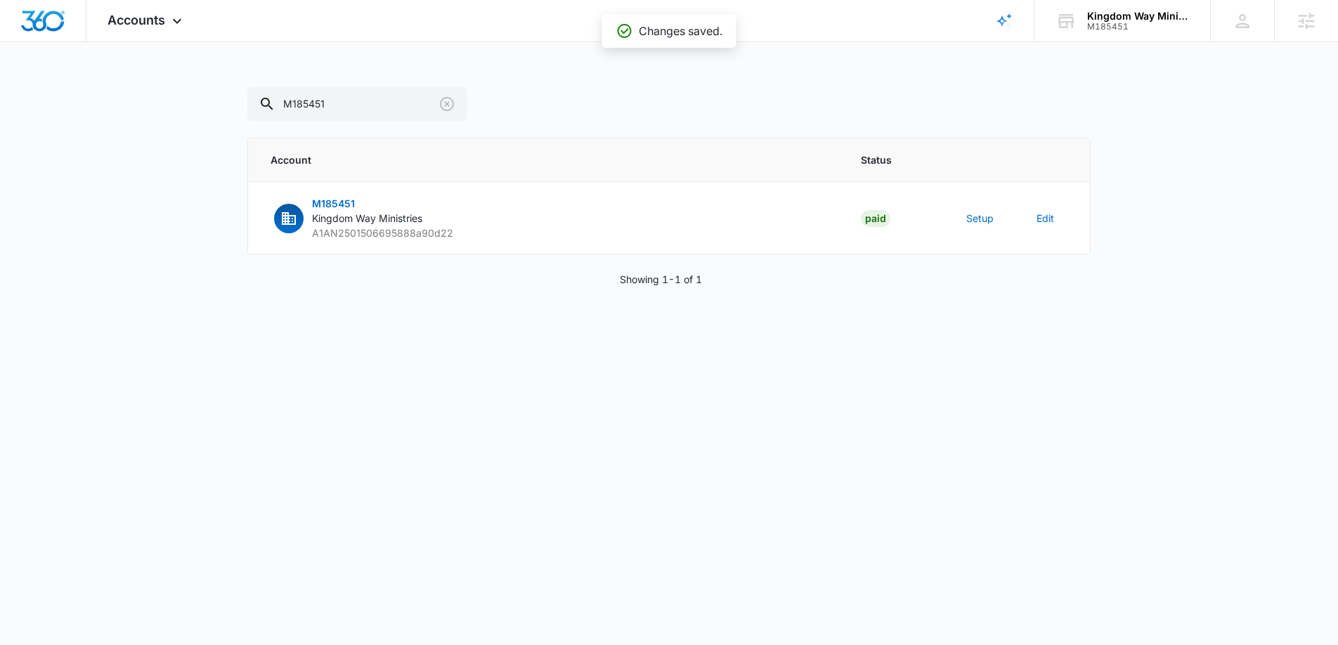
scroll to position [594, 0]
click at [333, 102] on input "M185451" at bounding box center [356, 104] width 219 height 34
click at [340, 101] on input "M185451" at bounding box center [356, 104] width 219 height 34
drag, startPoint x: 342, startPoint y: 100, endPoint x: 292, endPoint y: 100, distance: 49.9
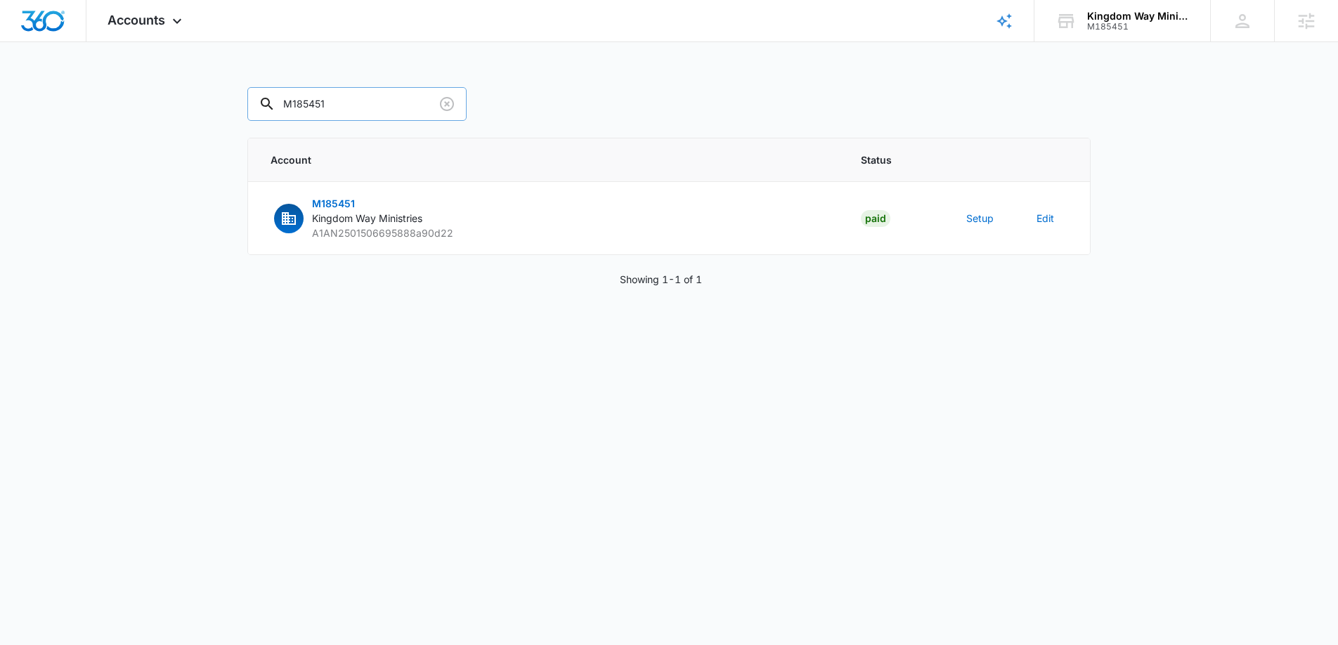
click at [292, 100] on input "M185451" at bounding box center [356, 104] width 219 height 34
type input "M336229"
click at [984, 217] on button "Setup" at bounding box center [979, 218] width 27 height 15
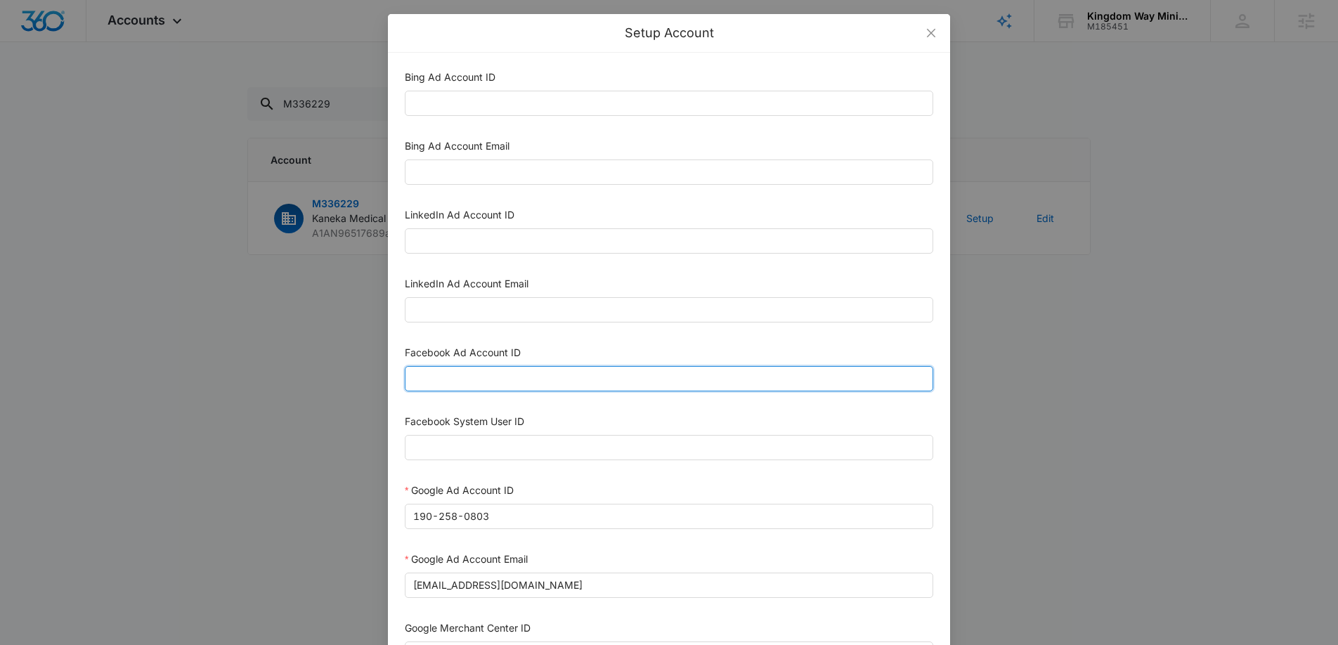
click at [462, 382] on input "Facebook Ad Account ID" at bounding box center [669, 378] width 528 height 25
paste input "1144885980546061"
type input "1144885980546061"
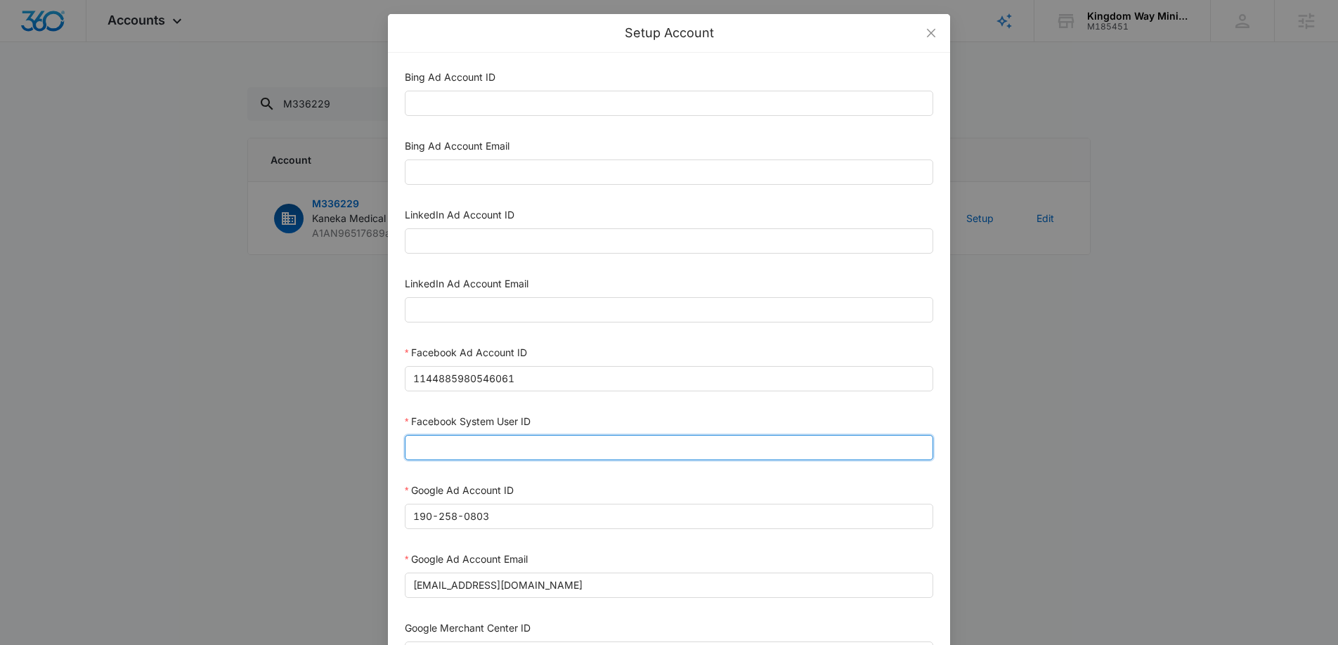
click at [458, 440] on input "Facebook System User ID" at bounding box center [669, 447] width 528 height 25
paste input "1023954259108897"
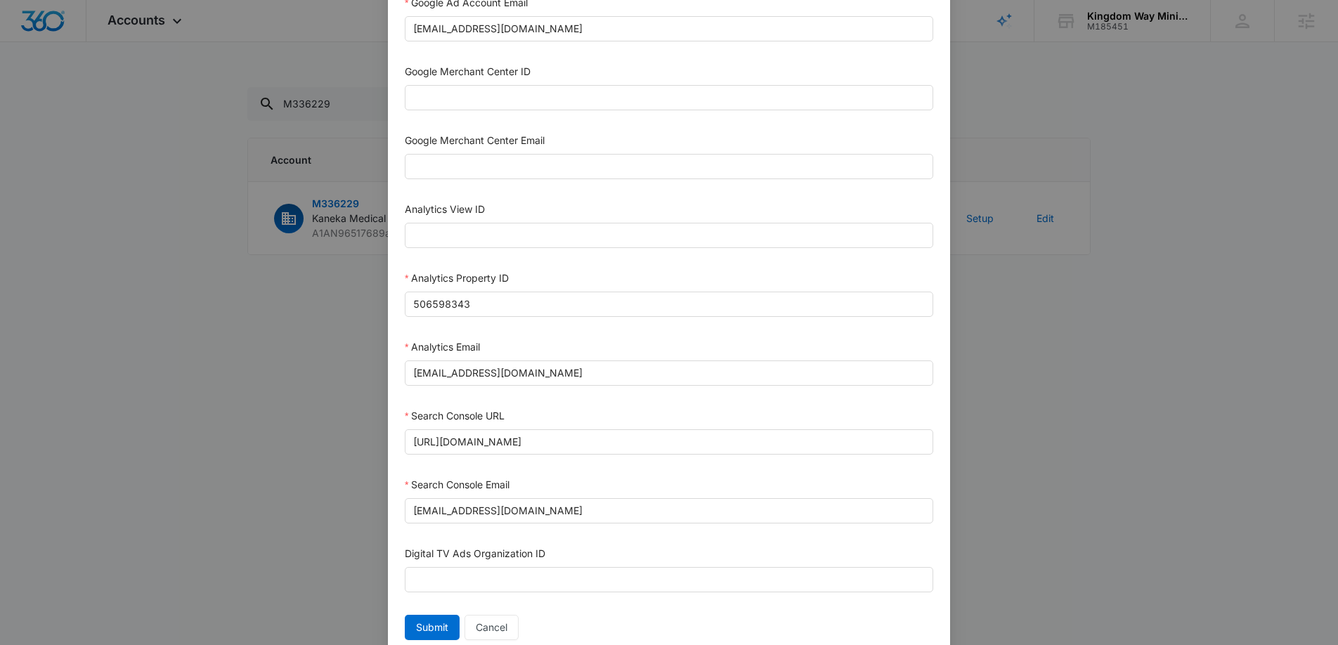
scroll to position [608, 0]
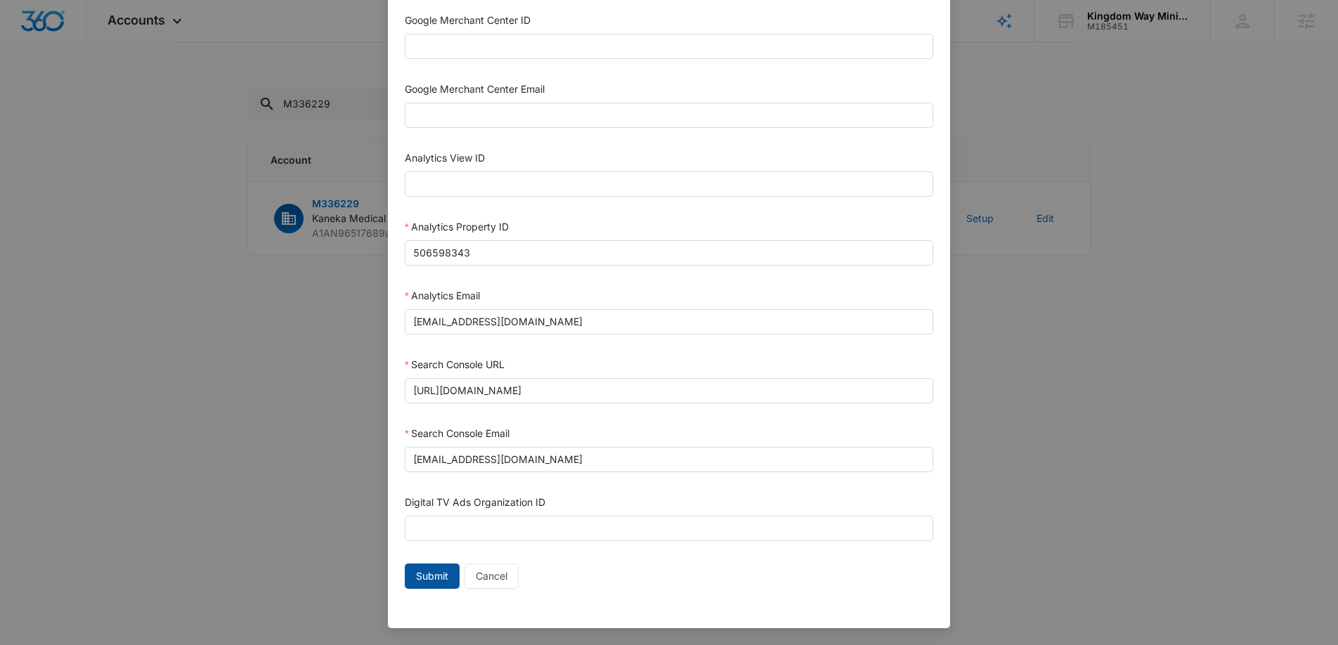
type input "1023954259108897"
click at [428, 575] on span "Submit" at bounding box center [432, 576] width 32 height 15
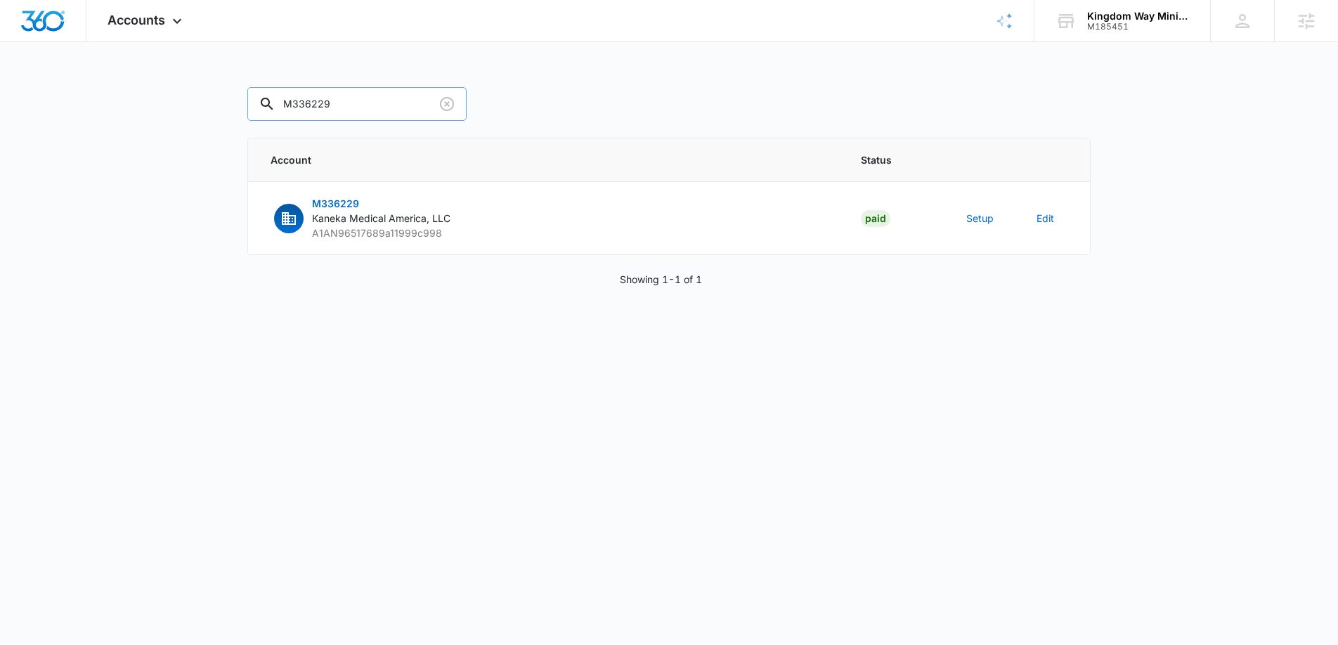
click at [342, 105] on input "M336229" at bounding box center [356, 104] width 219 height 34
click at [975, 219] on button "Setup" at bounding box center [979, 218] width 27 height 15
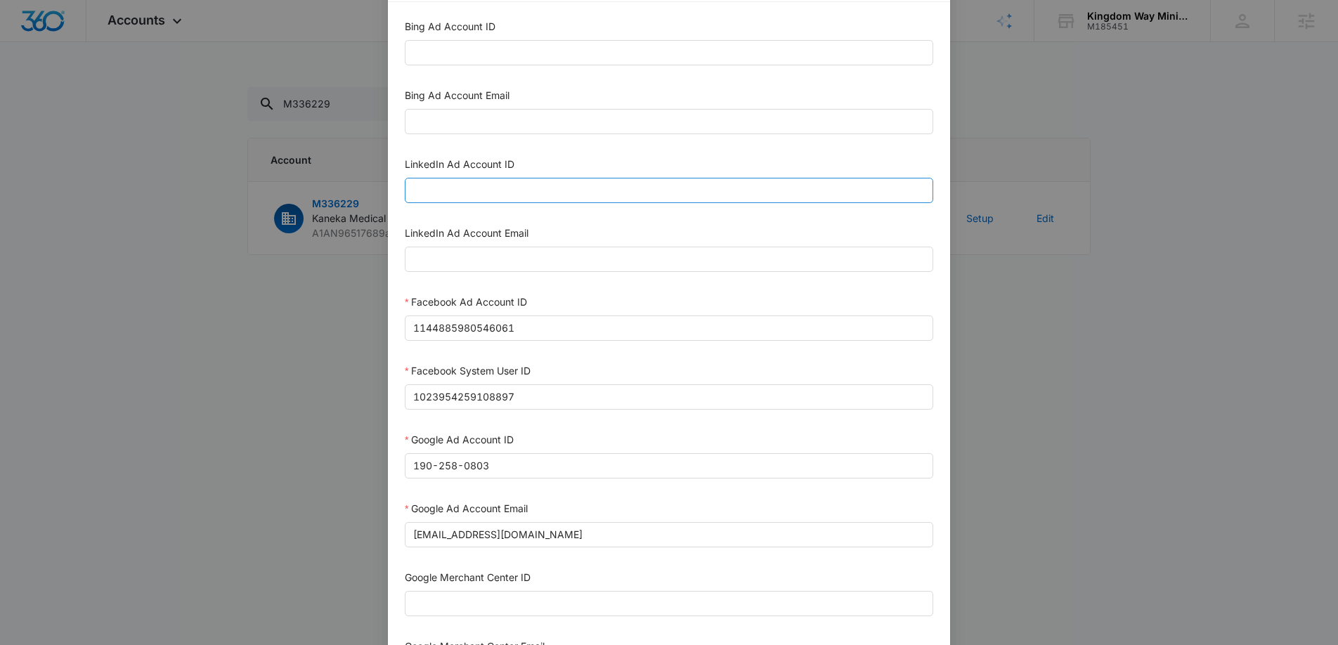
scroll to position [0, 0]
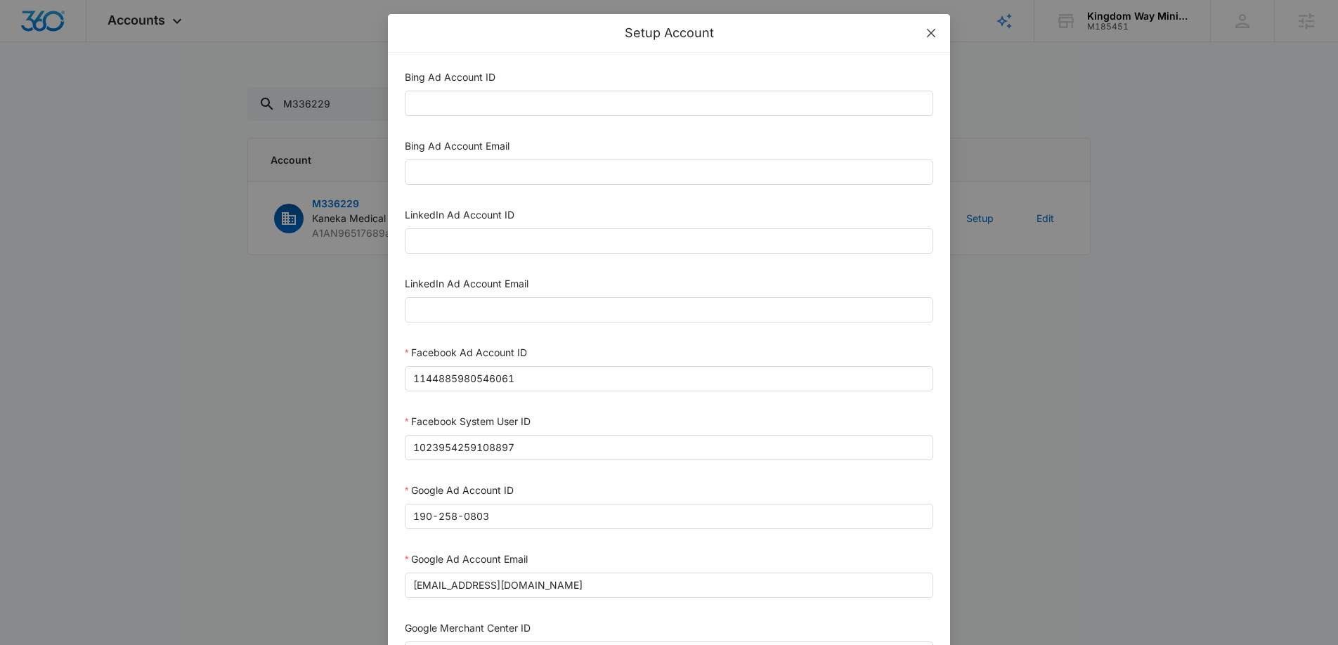
click at [927, 27] on icon "close" at bounding box center [931, 32] width 11 height 11
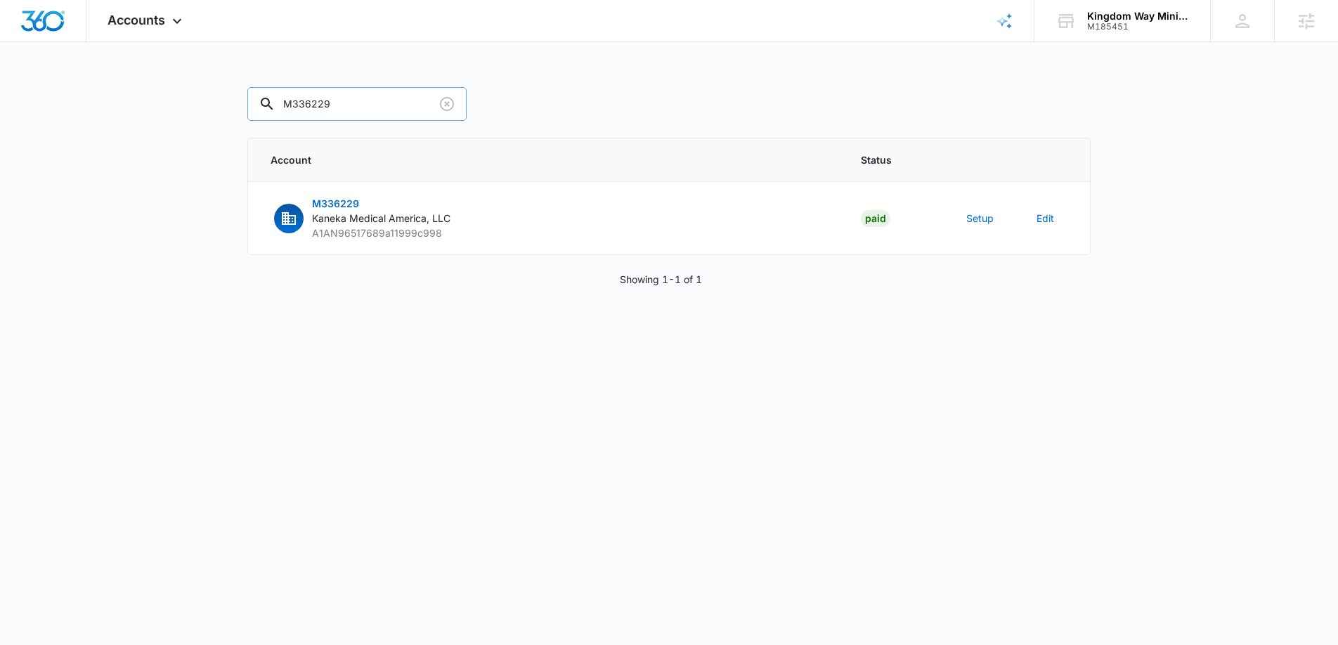
click at [327, 103] on input "M336229" at bounding box center [356, 104] width 219 height 34
paste input "111360"
type input "M111360"
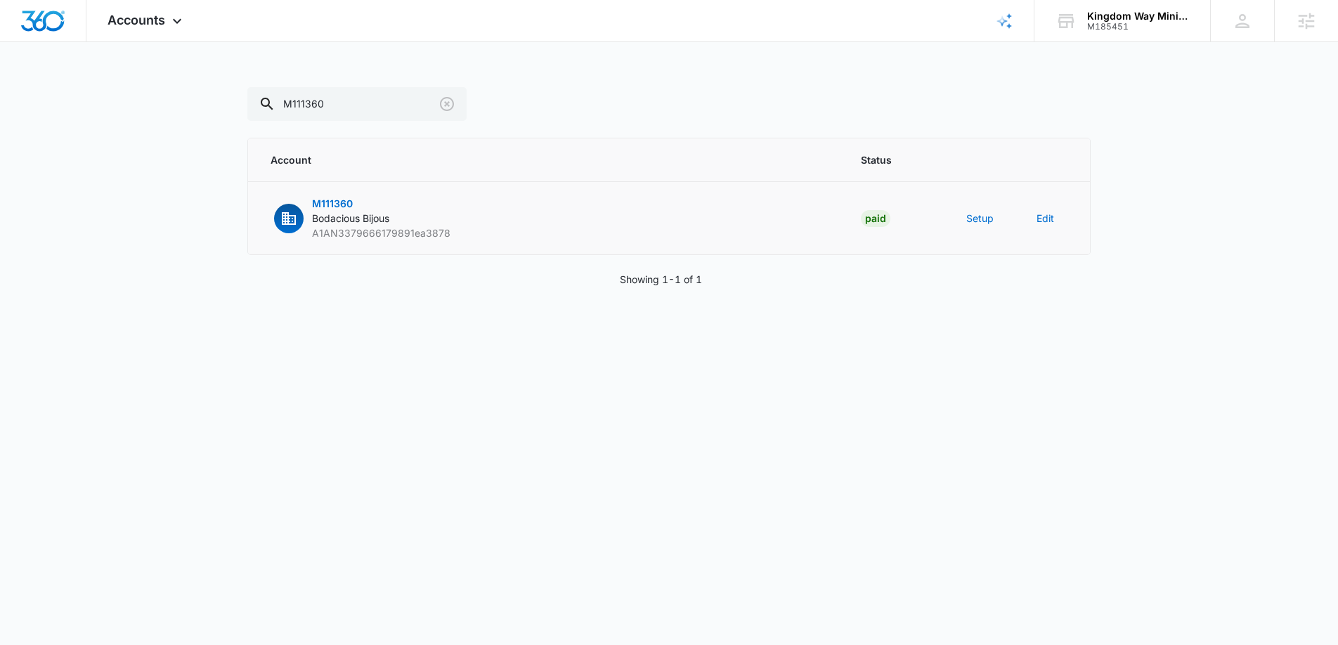
click at [984, 226] on td "Setup" at bounding box center [984, 218] width 70 height 73
click at [982, 219] on button "Setup" at bounding box center [979, 218] width 27 height 15
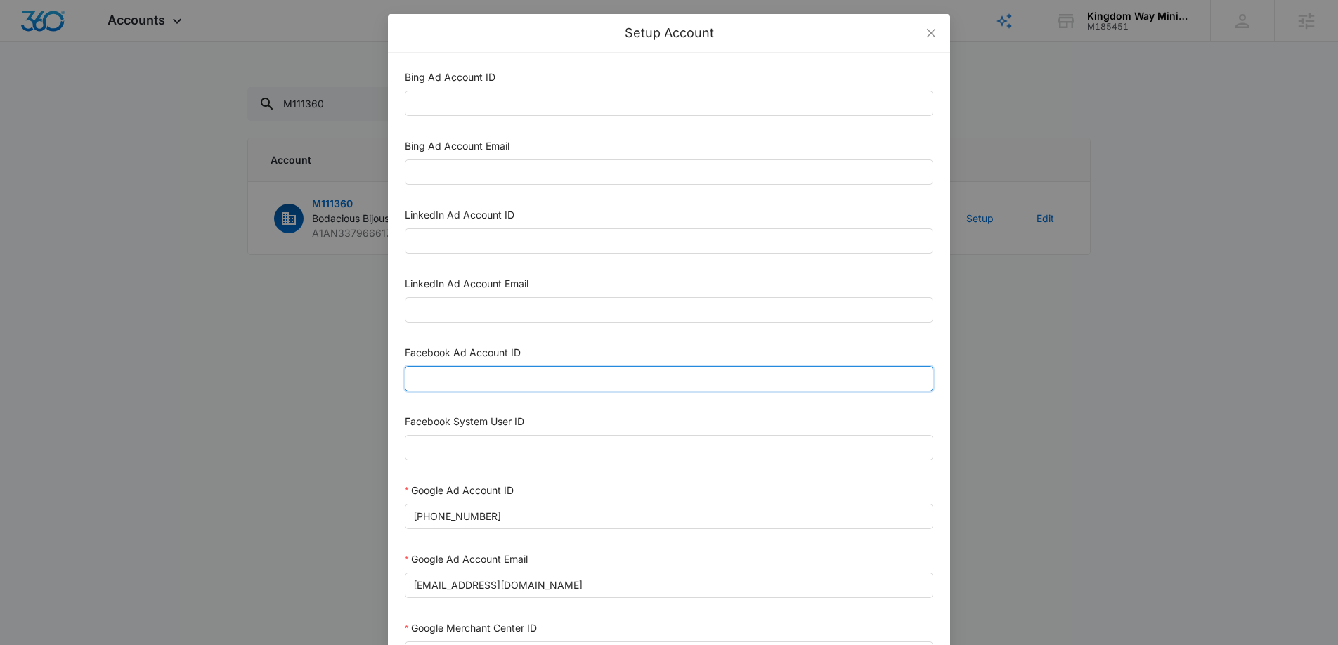
click at [477, 380] on input "Facebook Ad Account ID" at bounding box center [669, 378] width 528 height 25
paste input "818310138036033"
type input "818310138036033"
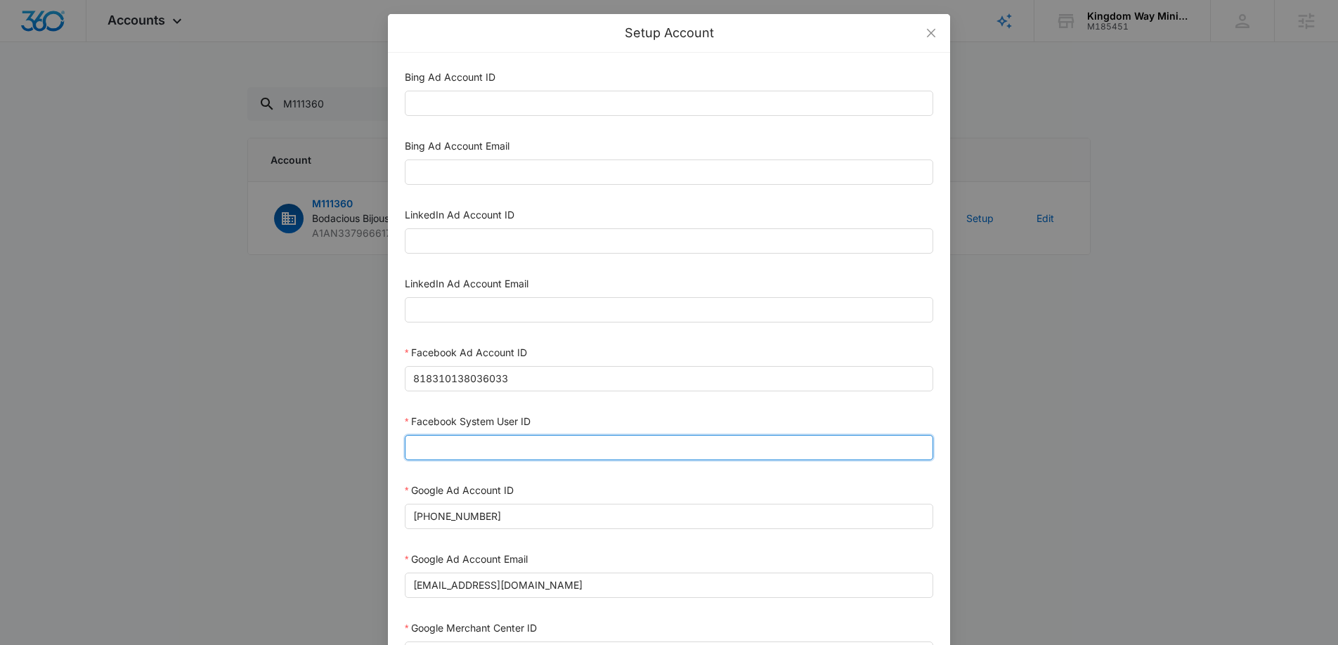
click at [473, 446] on input "Facebook System User ID" at bounding box center [669, 447] width 528 height 25
paste input "1023954259108897"
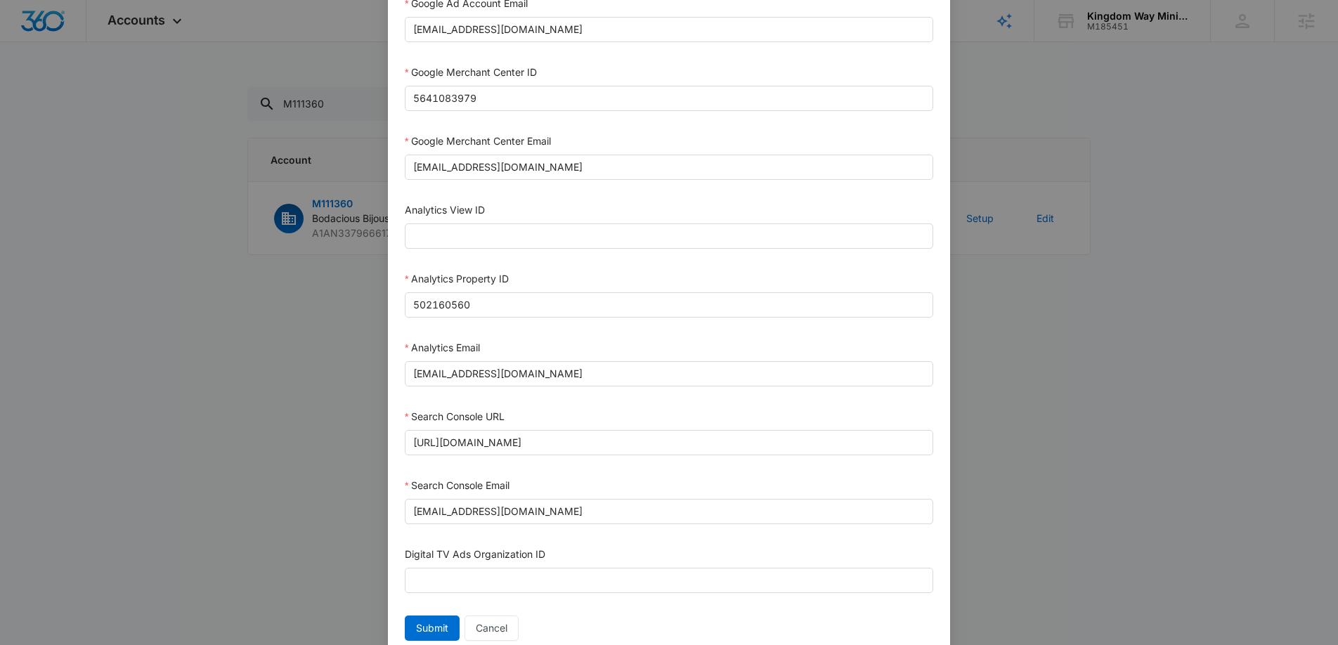
scroll to position [608, 0]
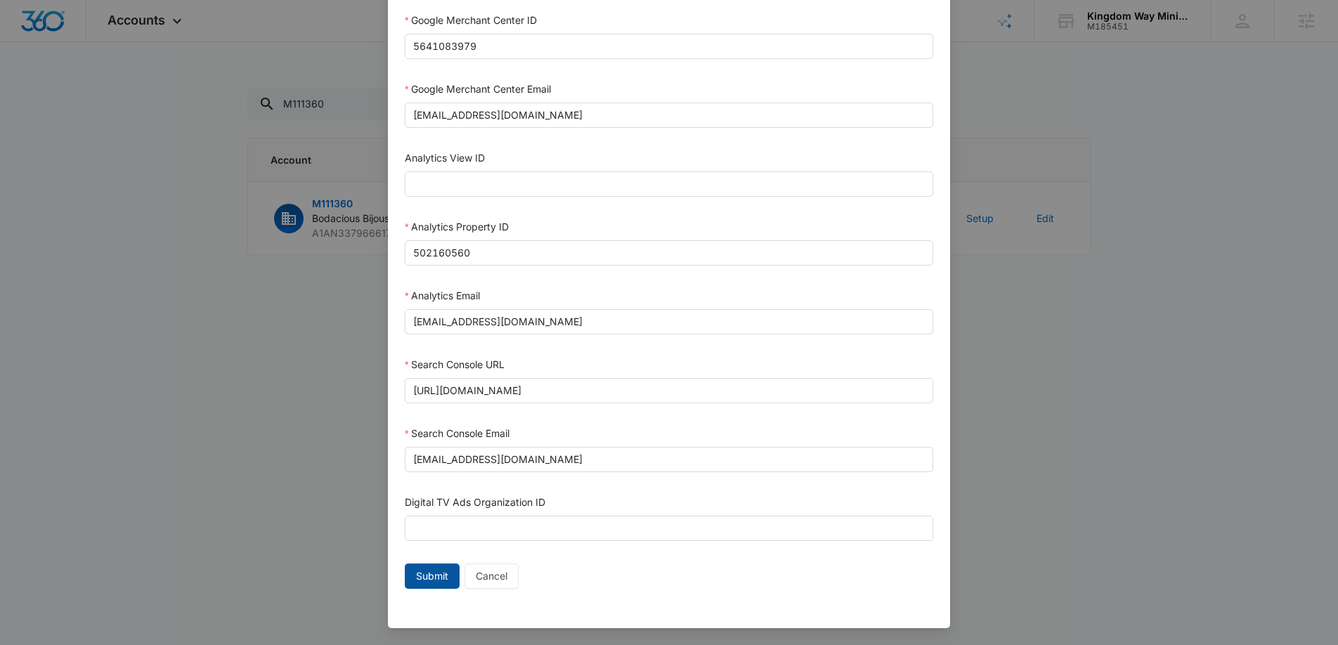
type input "1023954259108897"
click at [432, 573] on span "Submit" at bounding box center [432, 576] width 32 height 15
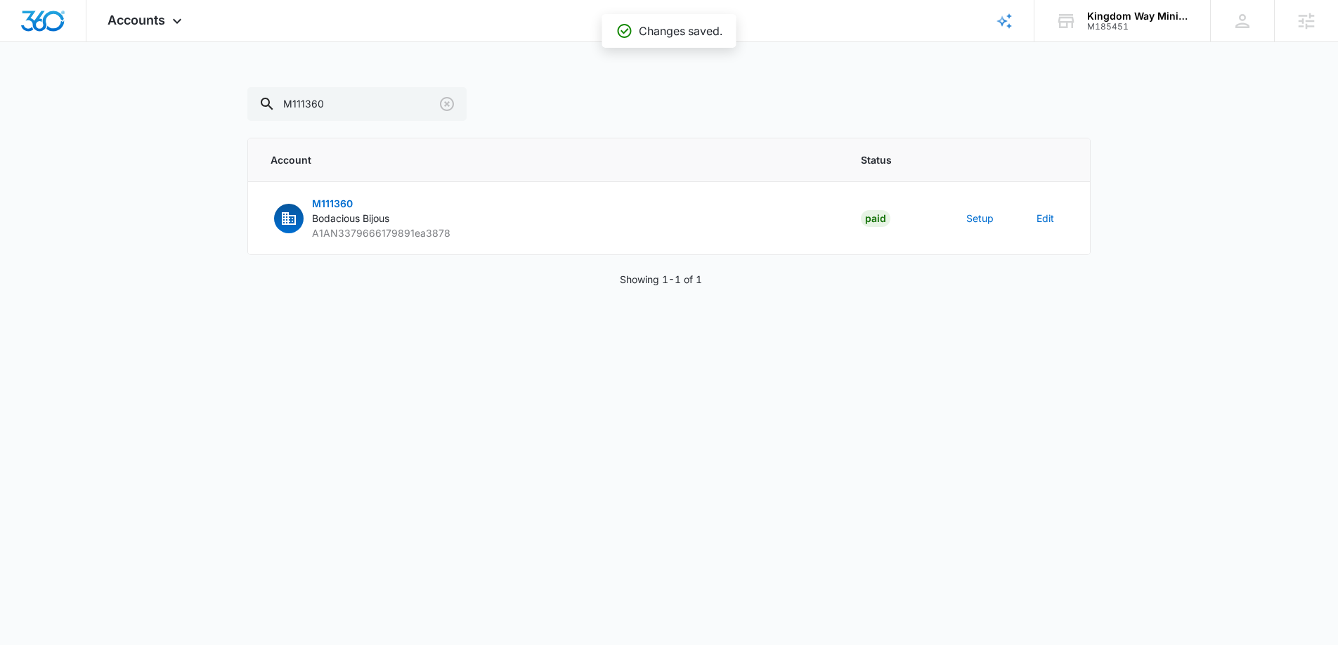
scroll to position [594, 0]
click at [332, 105] on input "M111360" at bounding box center [356, 104] width 219 height 34
paste input "333174"
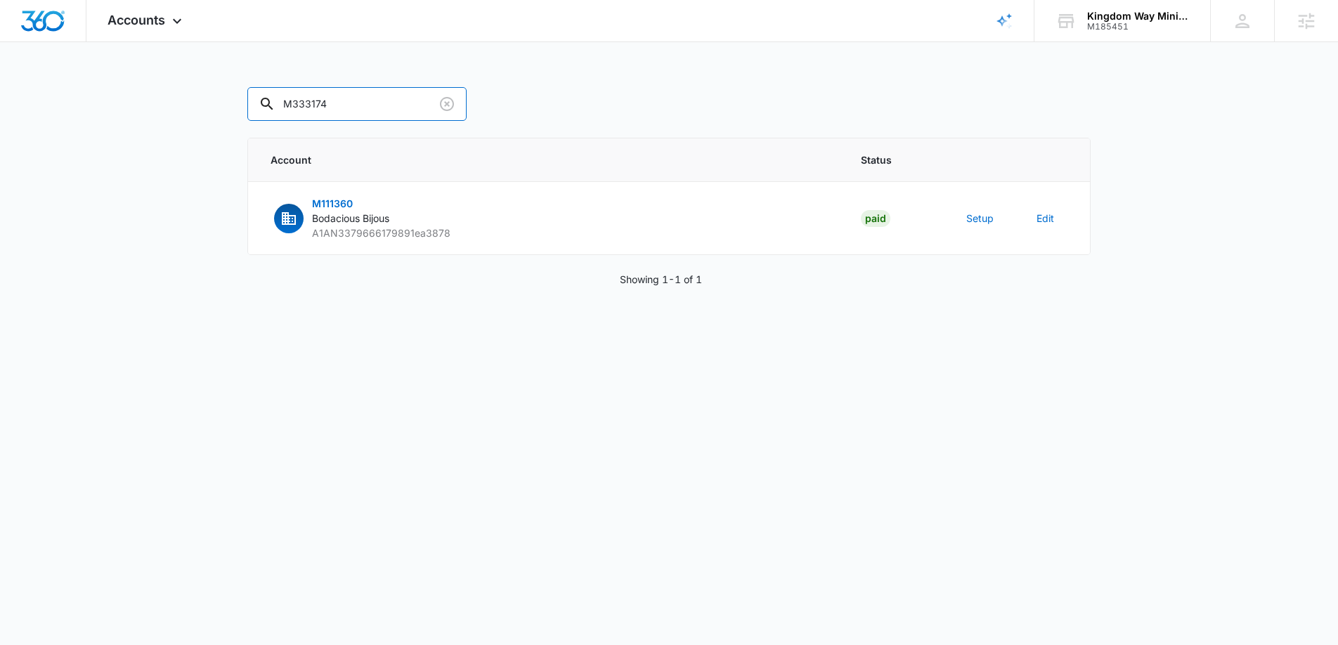
type input "M333174"
click at [969, 216] on button "Setup" at bounding box center [979, 218] width 27 height 15
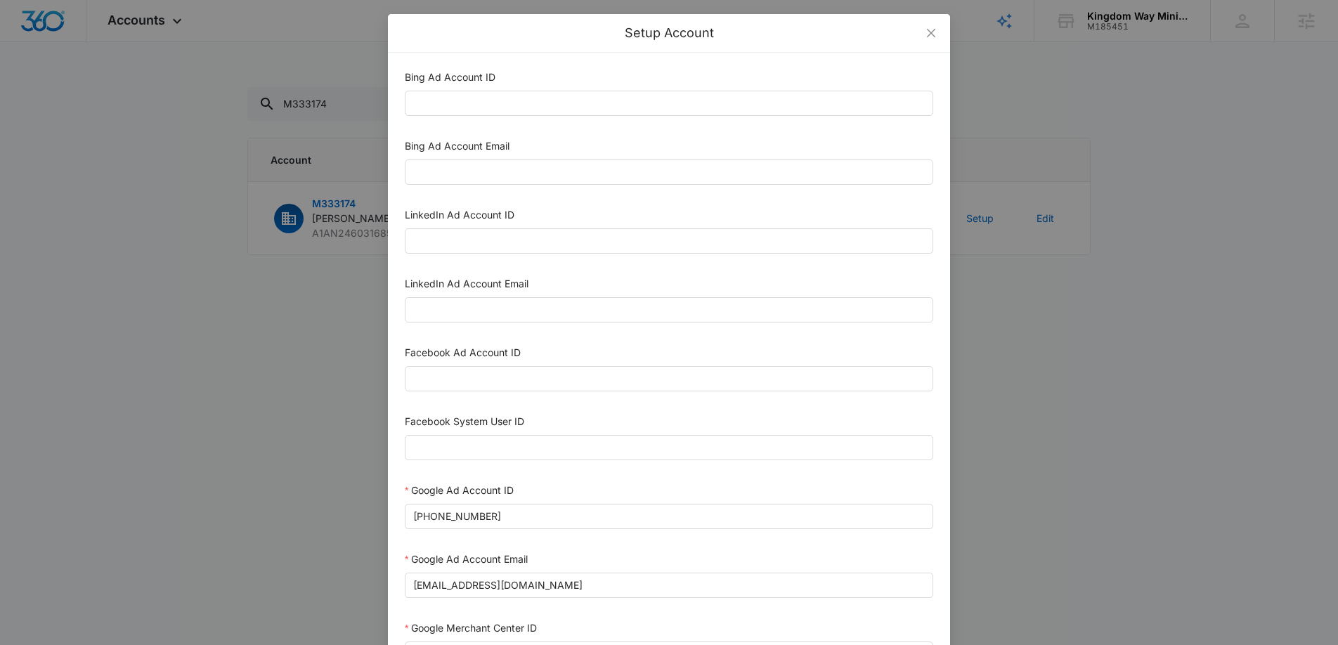
scroll to position [53, 0]
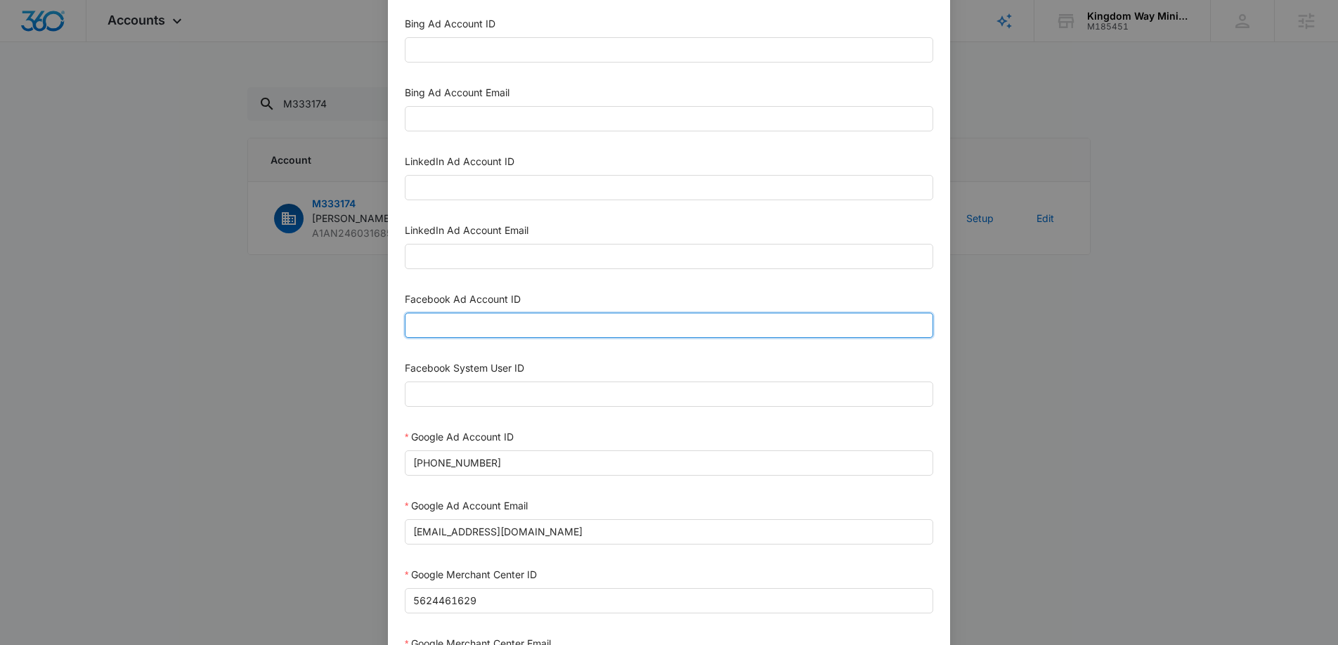
click at [500, 328] on input "Facebook Ad Account ID" at bounding box center [669, 325] width 528 height 25
paste input "2295880634184772"
type input "2295880634184772"
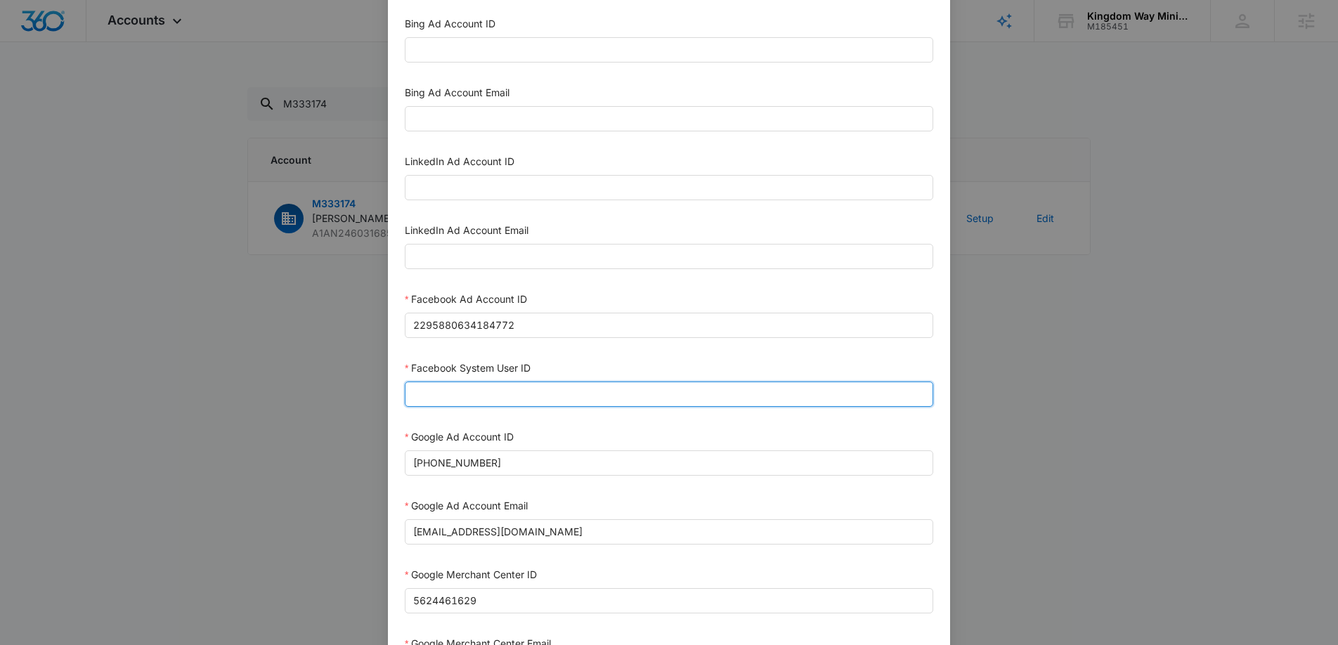
click at [475, 394] on input "Facebook System User ID" at bounding box center [669, 394] width 528 height 25
click at [523, 395] on input "Facebook System User ID" at bounding box center [669, 394] width 528 height 25
paste input "1023954259108897"
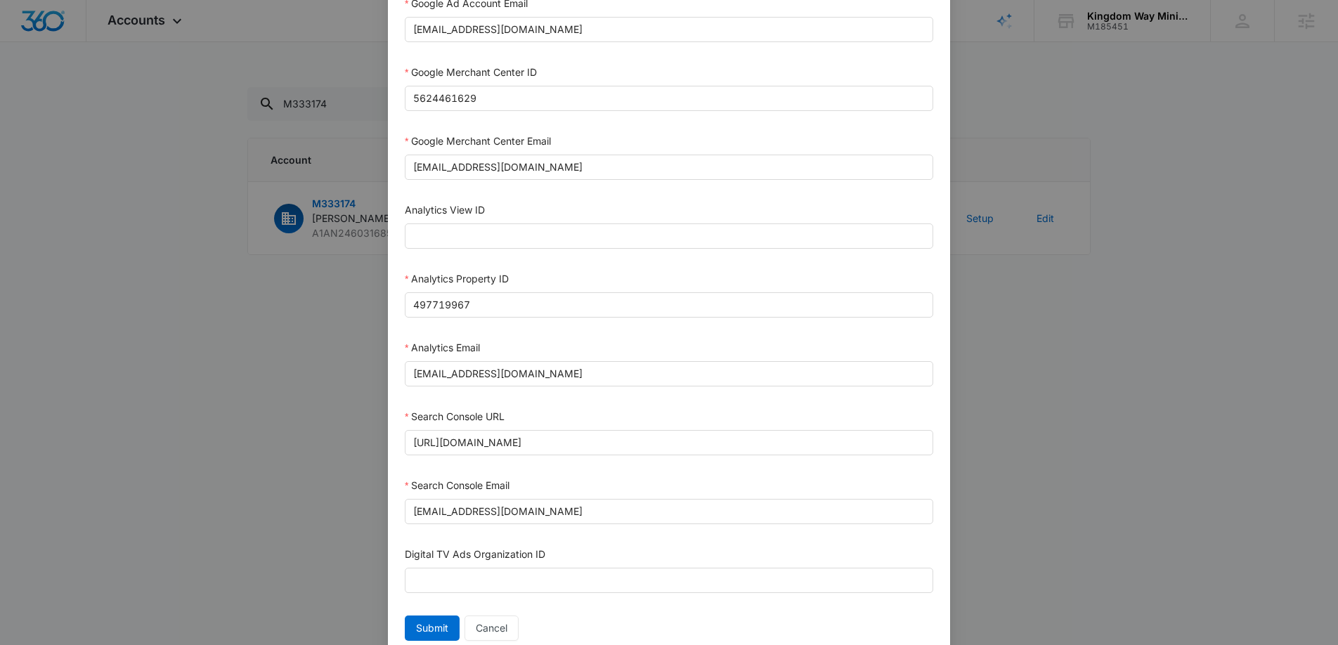
scroll to position [608, 0]
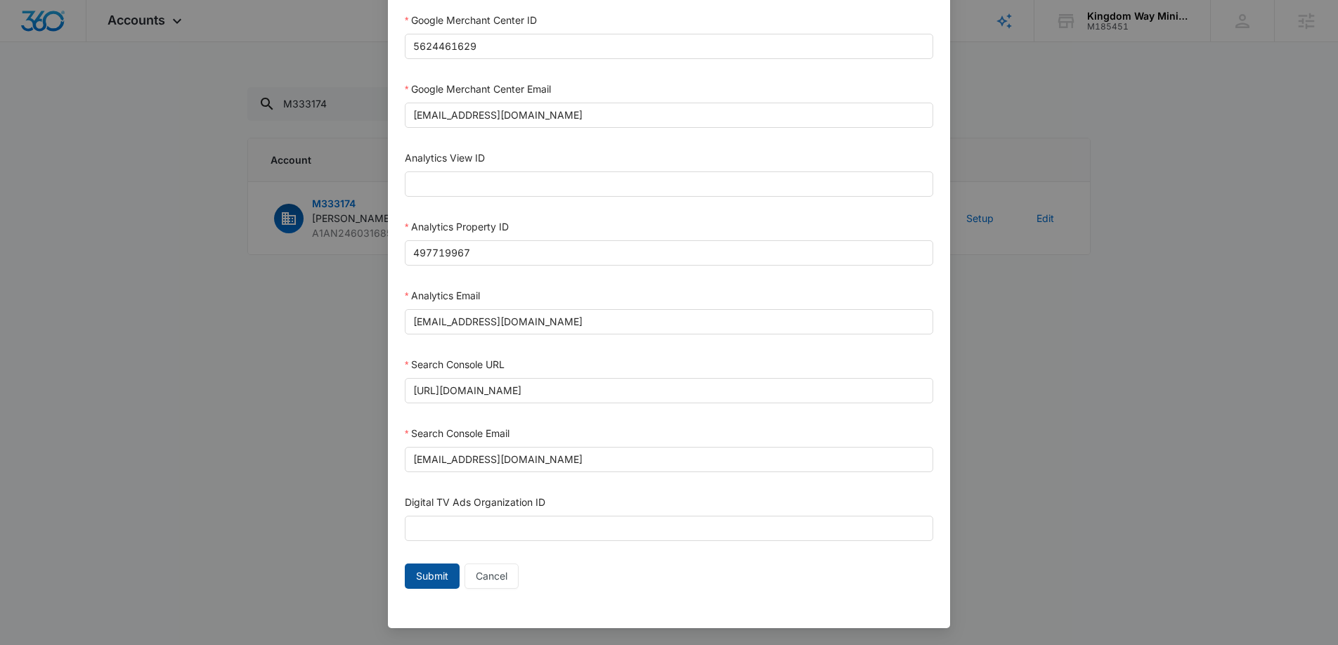
type input "1023954259108897"
click at [439, 572] on span "Submit" at bounding box center [432, 576] width 32 height 15
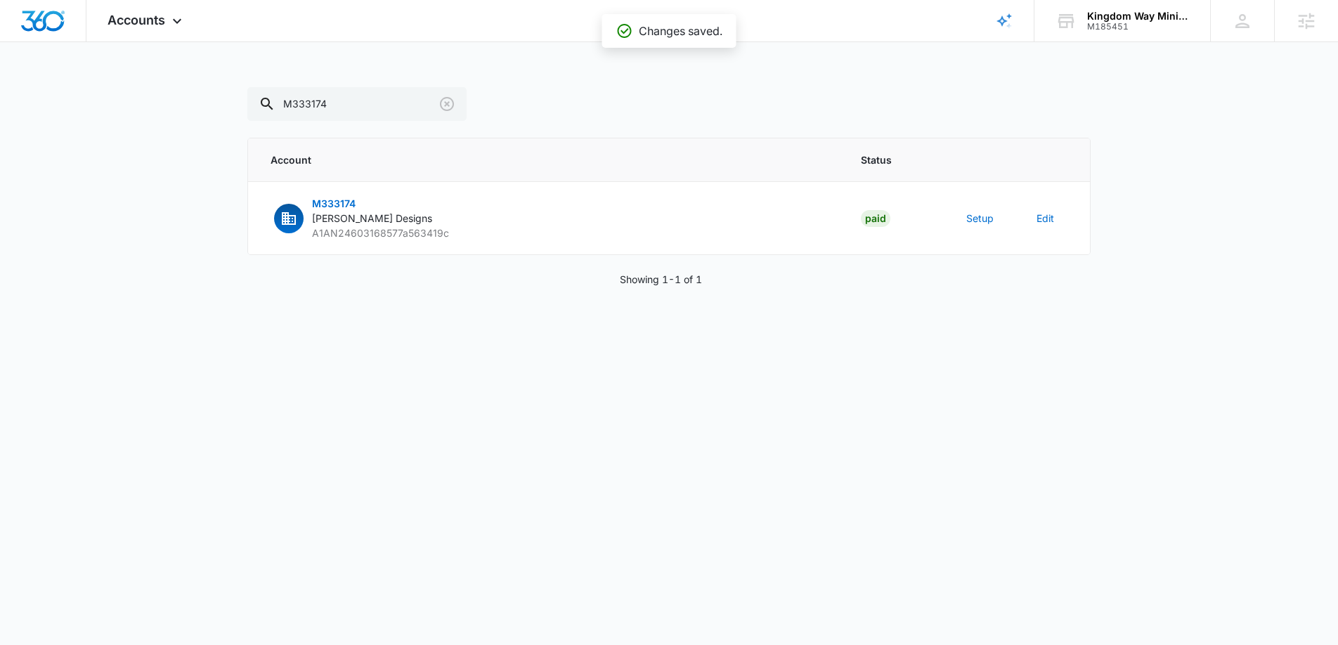
scroll to position [594, 0]
